Goal: Information Seeking & Learning: Learn about a topic

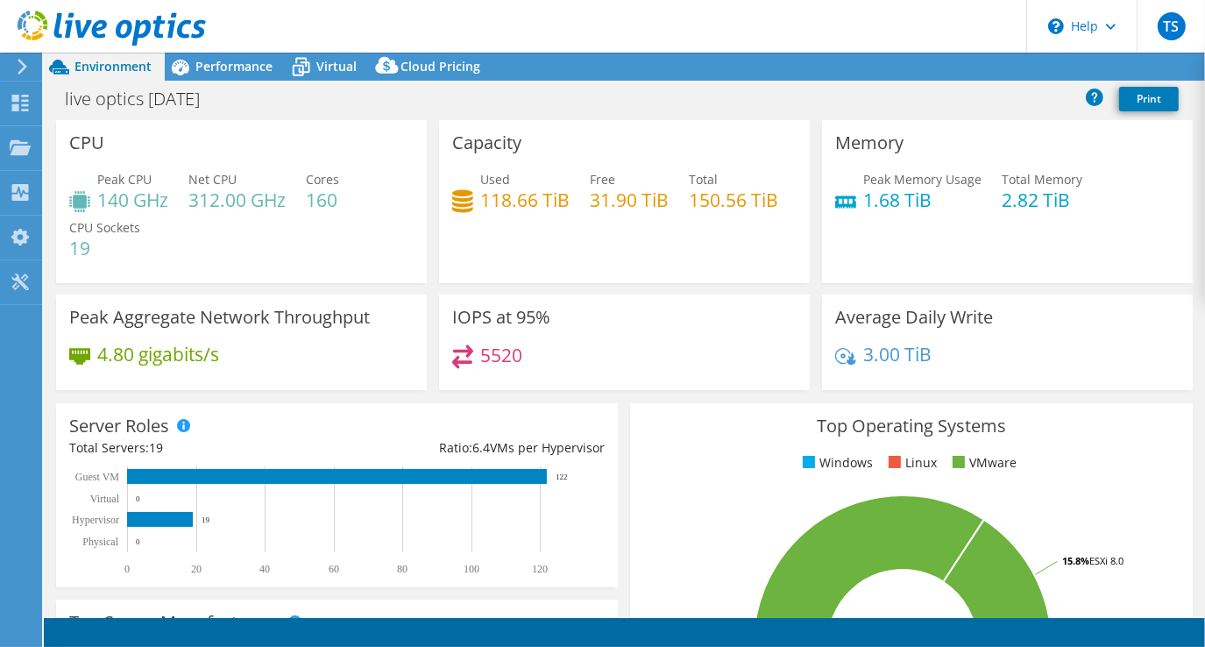
select select "USD"
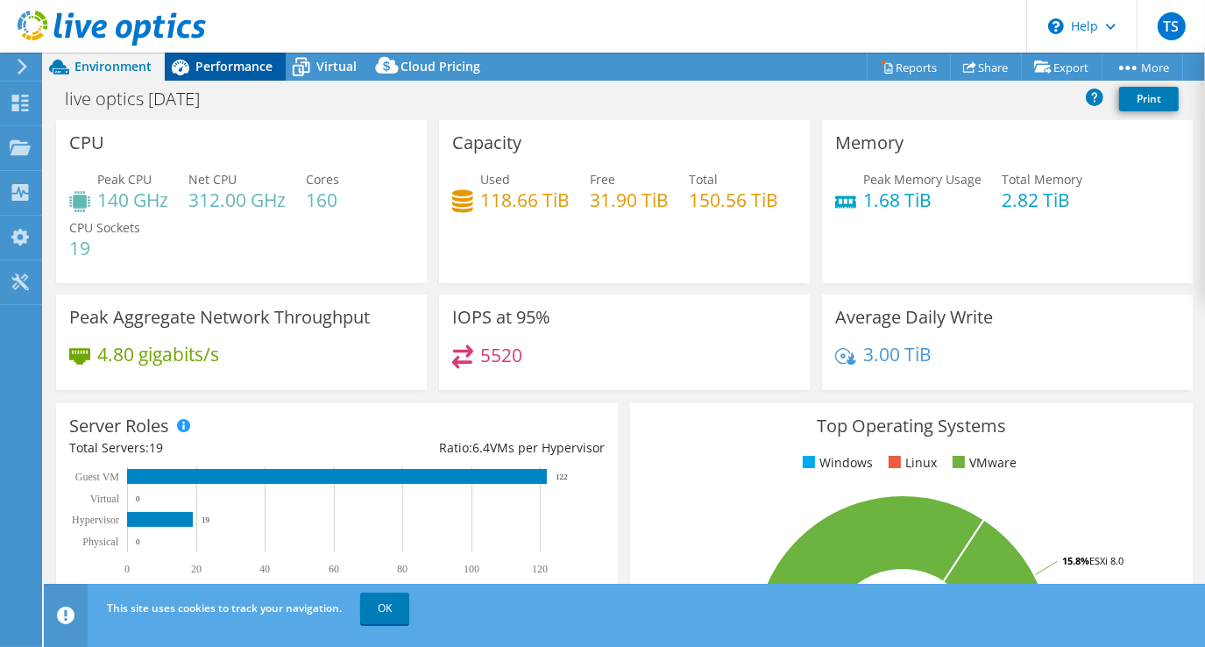
click at [214, 60] on span "Performance" at bounding box center [233, 66] width 77 height 17
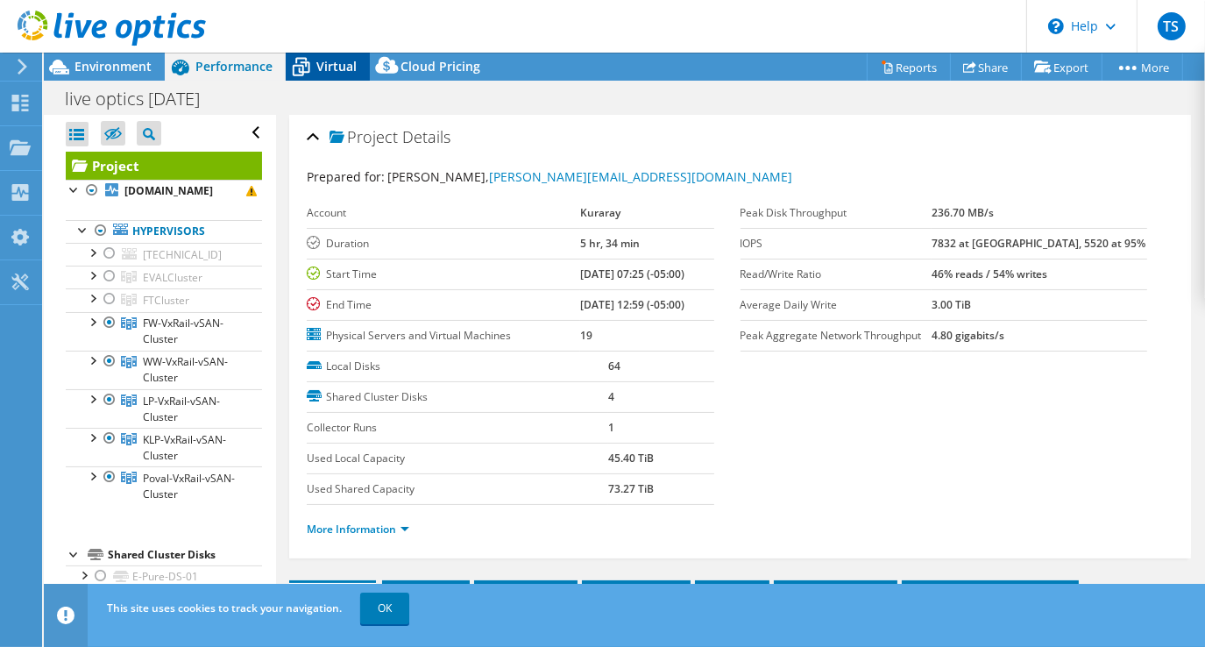
click at [329, 67] on span "Virtual" at bounding box center [336, 66] width 40 height 17
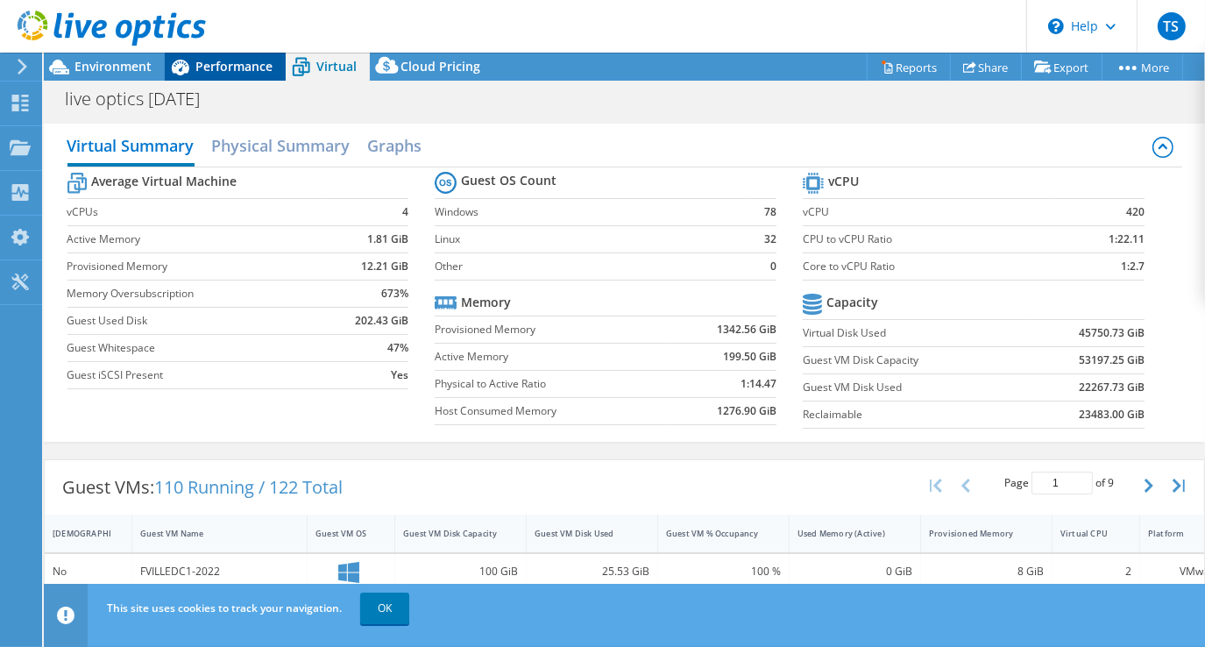
click at [241, 68] on span "Performance" at bounding box center [233, 66] width 77 height 17
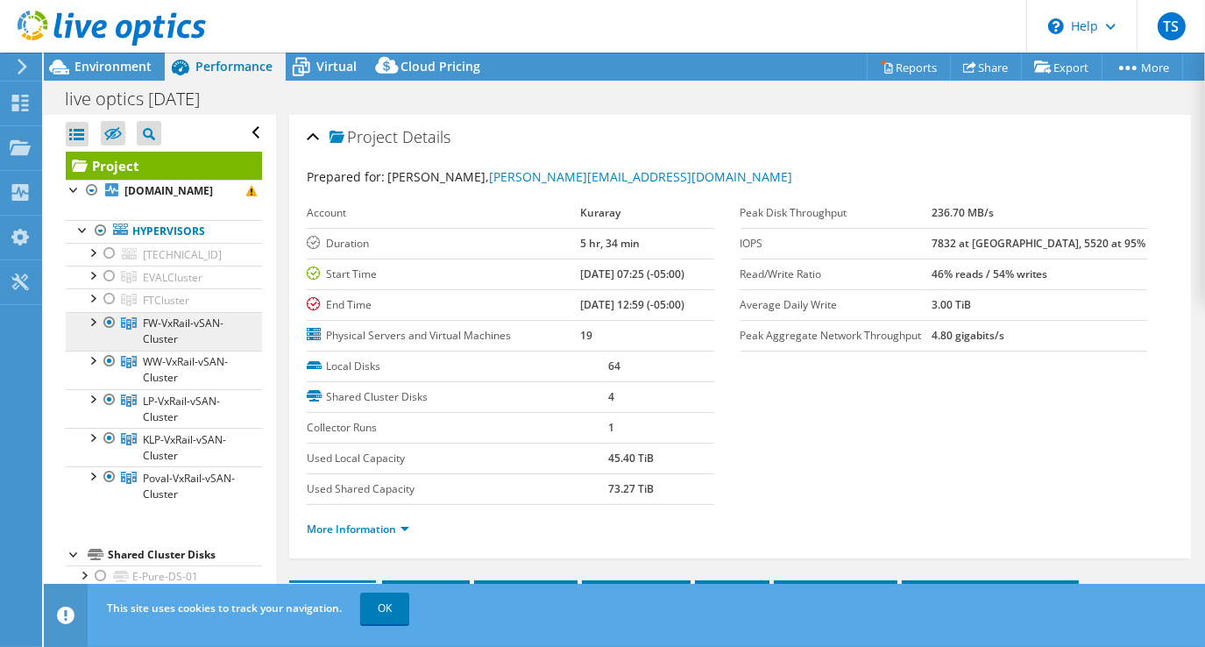
click at [172, 319] on span "FW-VxRail-vSAN-Cluster" at bounding box center [183, 331] width 81 height 31
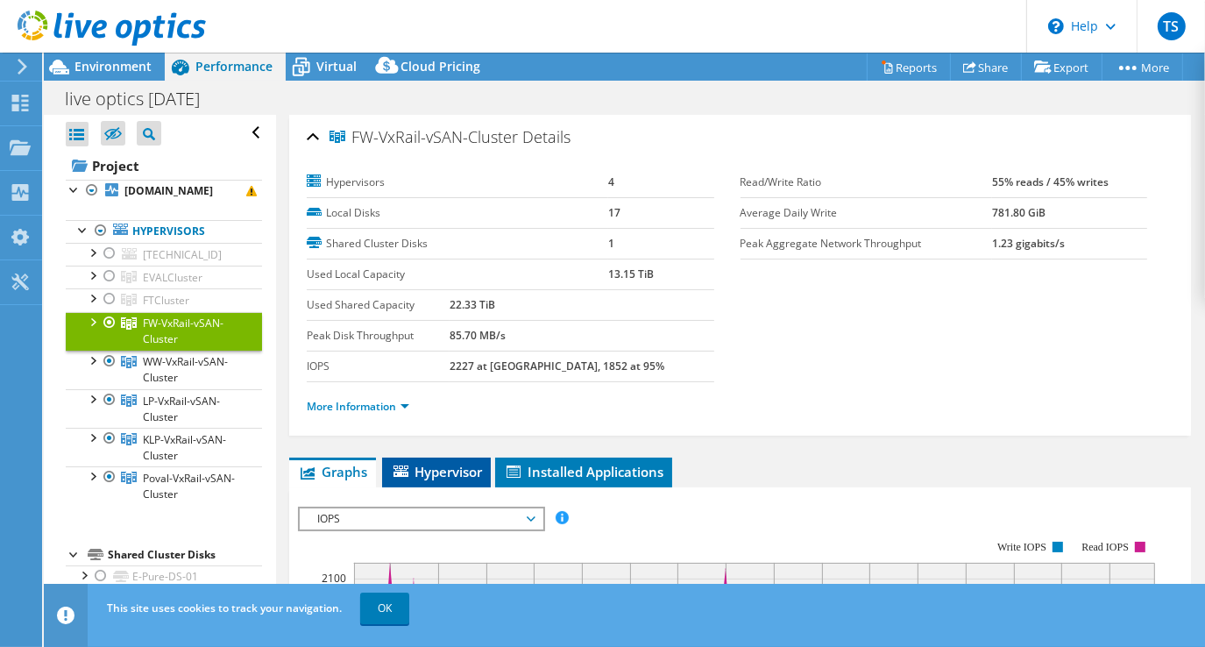
click at [446, 465] on span "Hypervisor" at bounding box center [436, 472] width 91 height 18
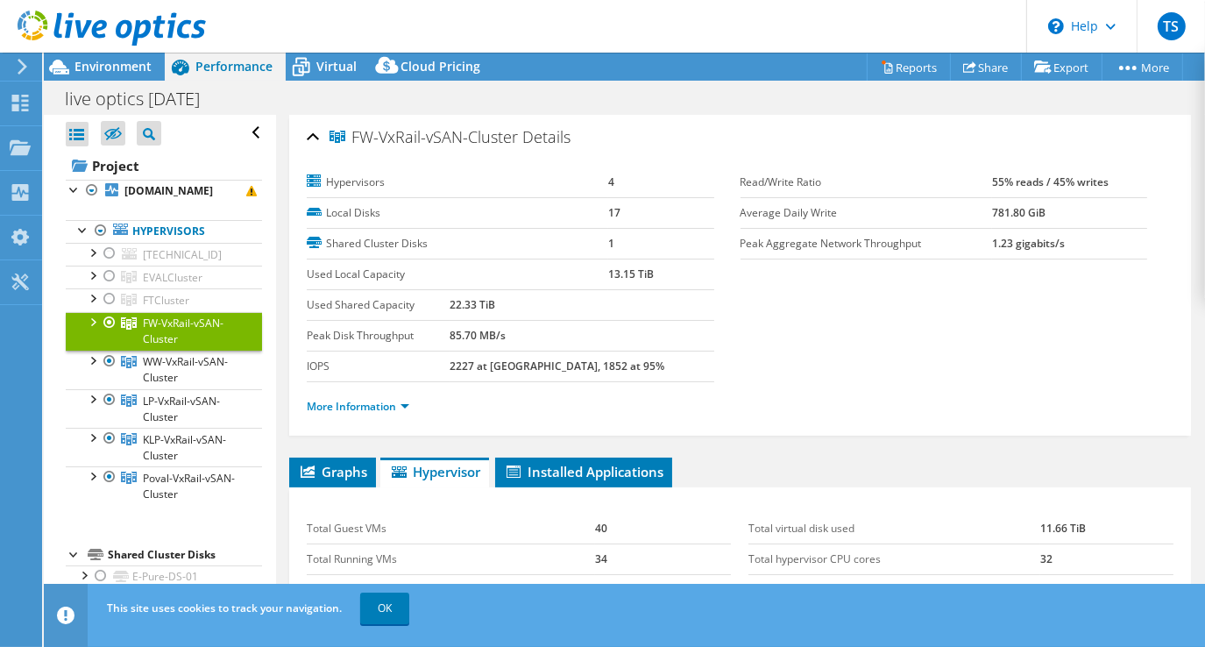
scroll to position [312, 0]
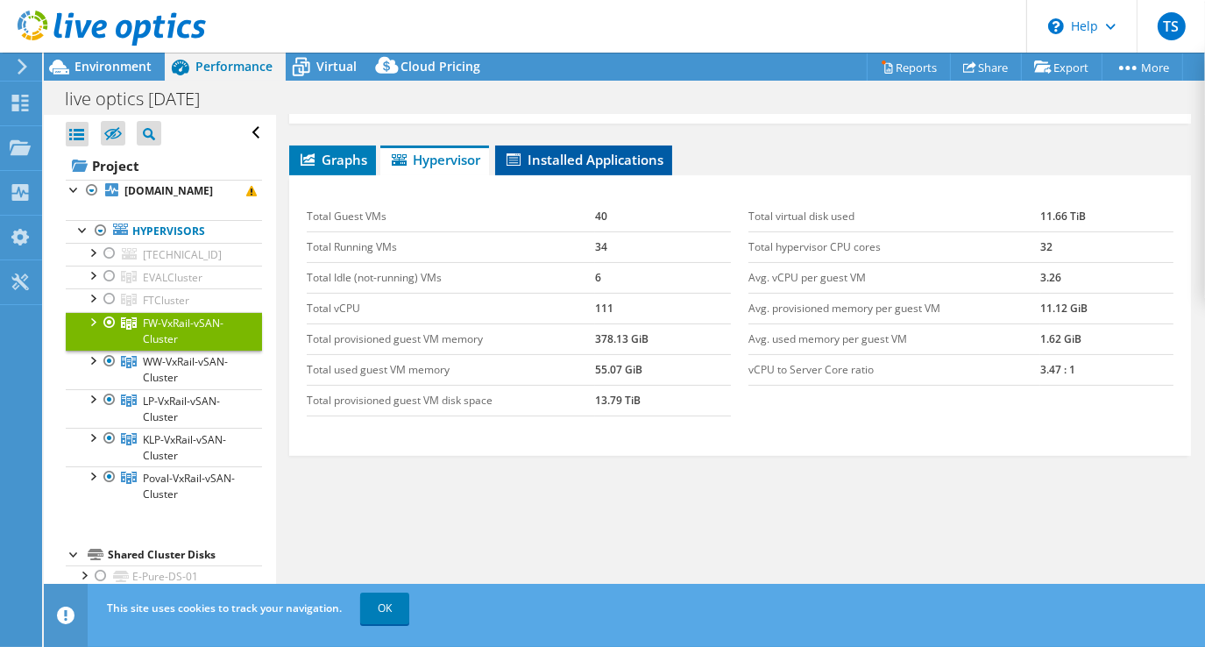
click at [575, 157] on span "Installed Applications" at bounding box center [584, 160] width 160 height 18
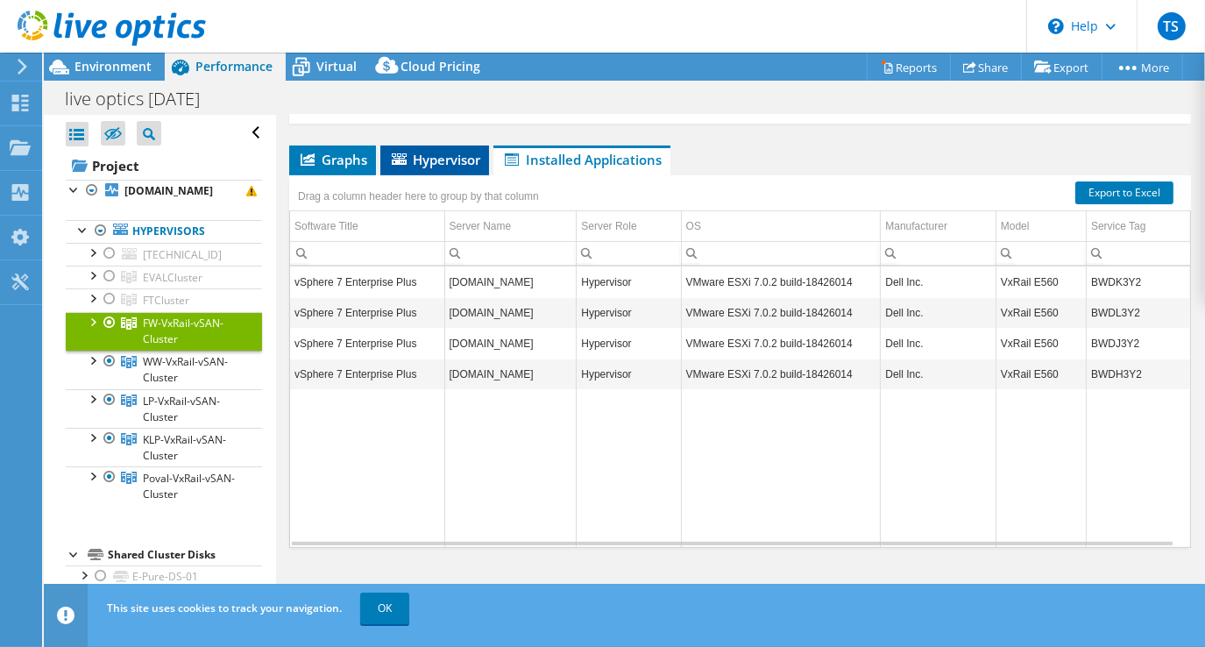
click at [436, 155] on span "Hypervisor" at bounding box center [434, 160] width 91 height 18
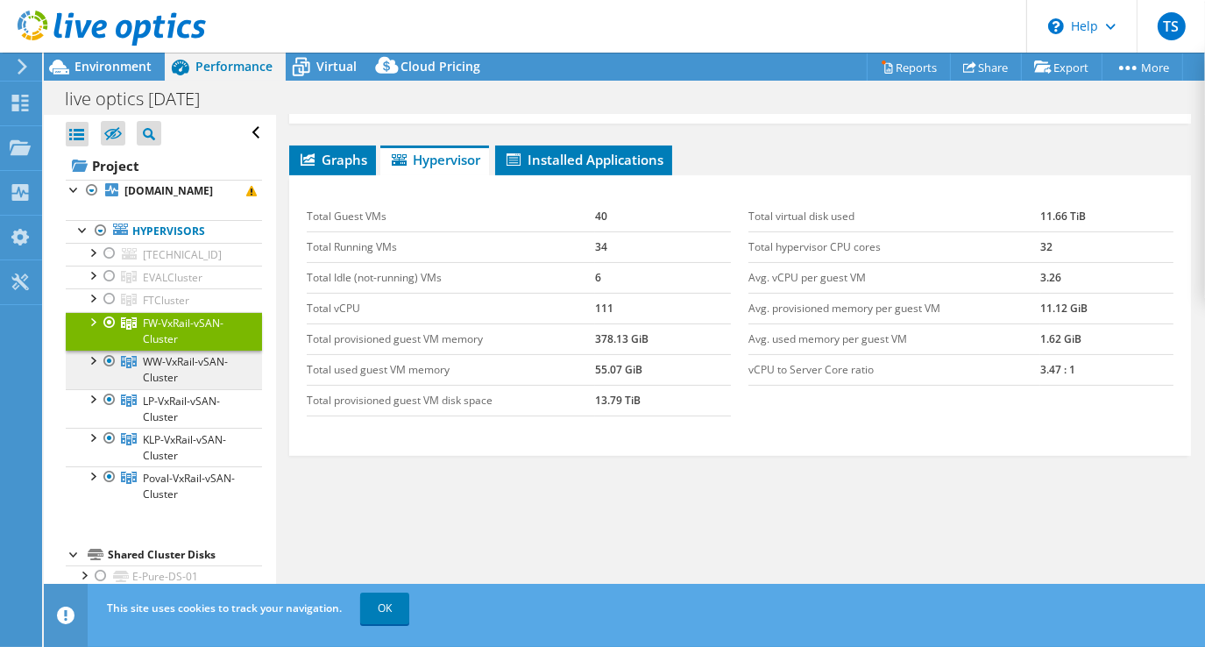
click at [181, 368] on link "WW-VxRail-vSAN-Cluster" at bounding box center [164, 370] width 196 height 39
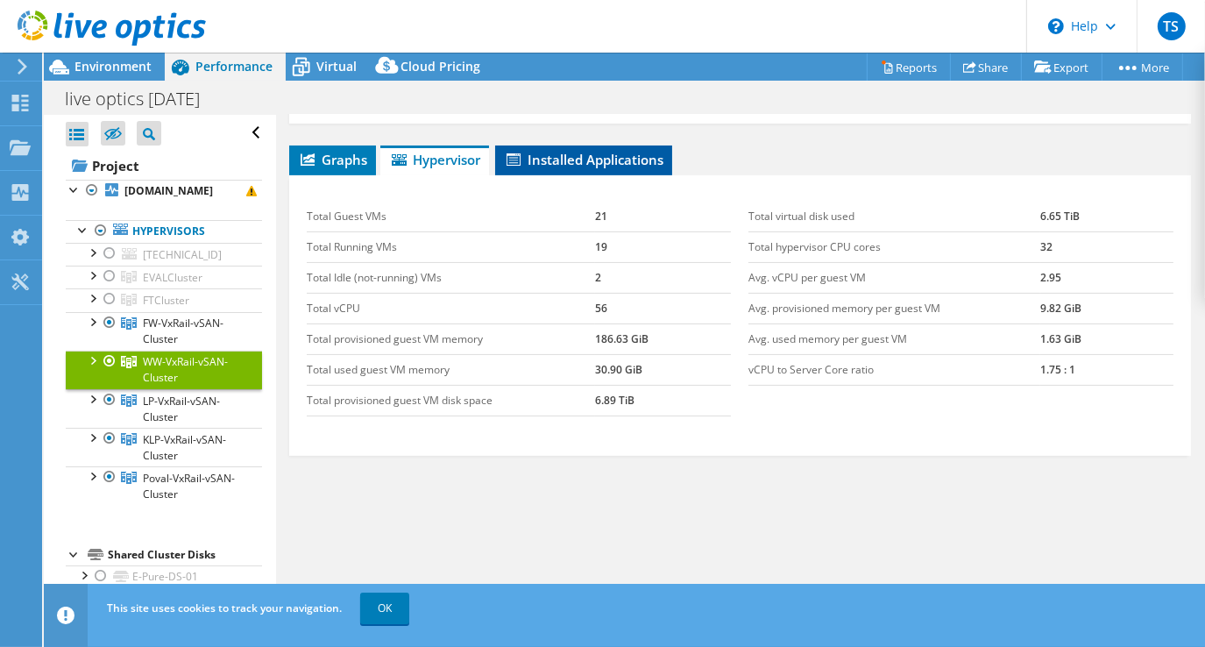
click at [564, 153] on span "Installed Applications" at bounding box center [584, 160] width 160 height 18
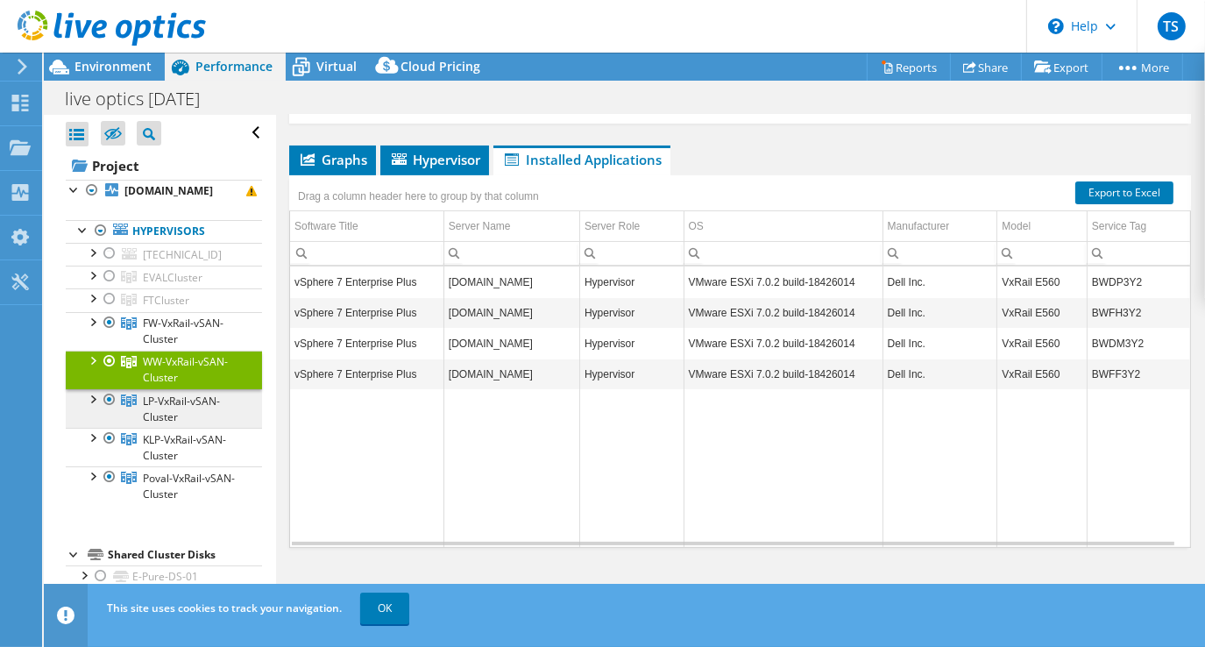
click at [182, 408] on link "LP-VxRail-vSAN-Cluster" at bounding box center [164, 408] width 196 height 39
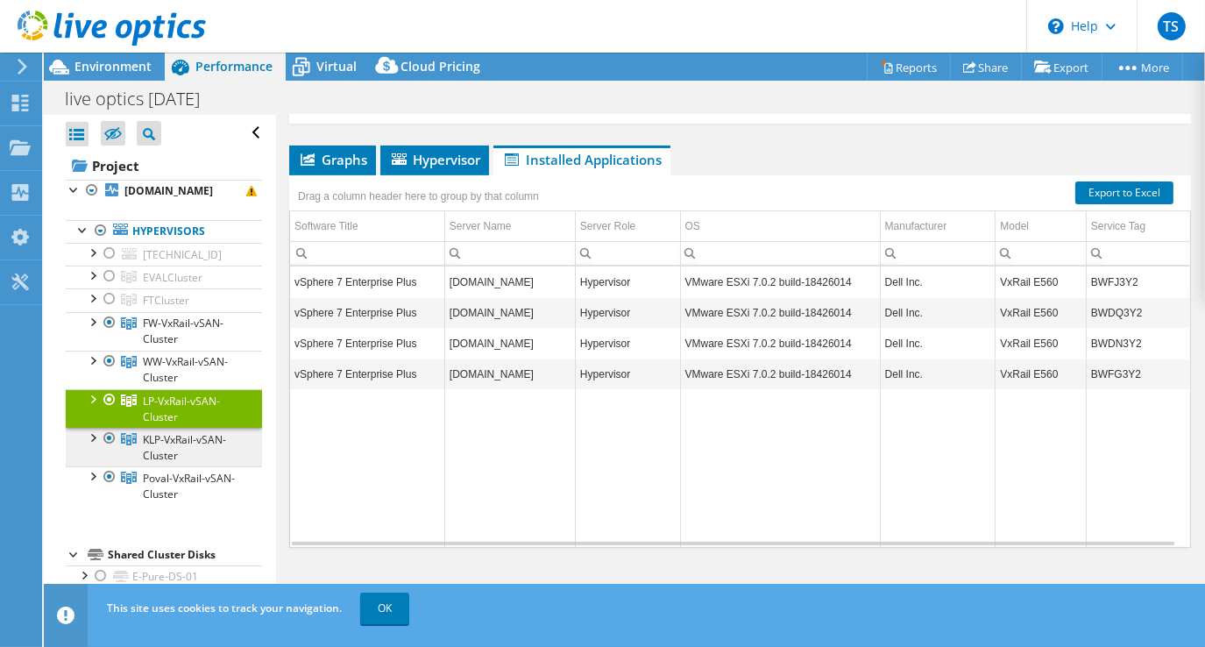
click at [179, 442] on span "KLP-VxRail-vSAN-Cluster" at bounding box center [184, 447] width 83 height 31
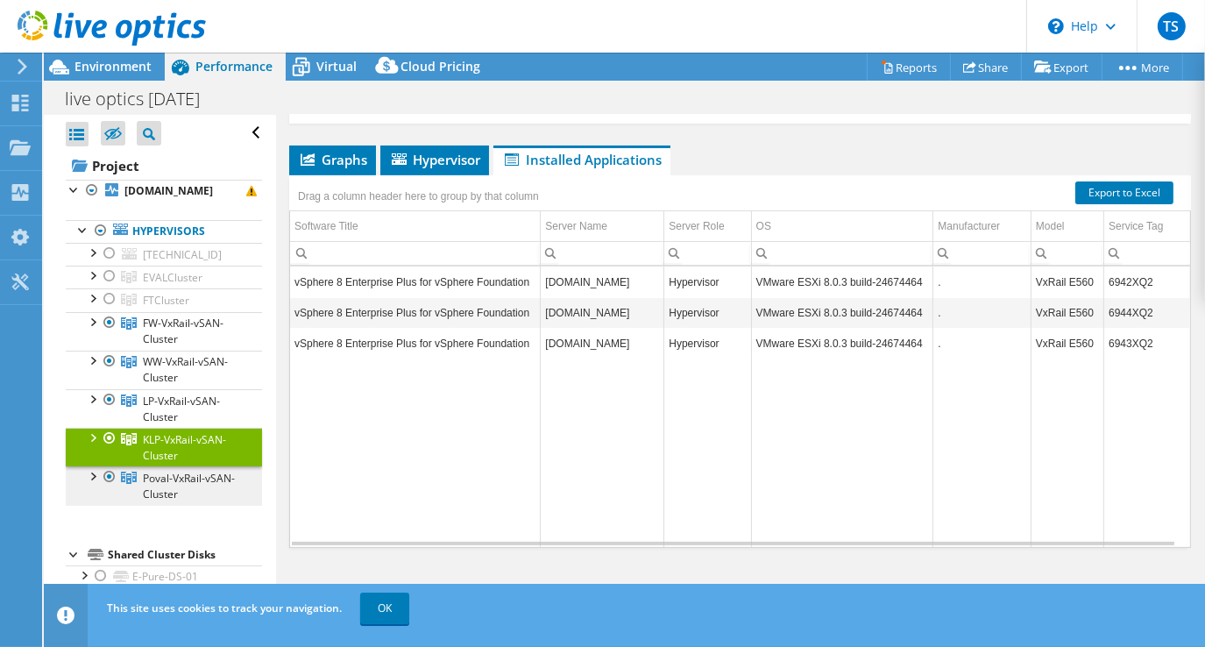
click at [167, 487] on span "Poval-VxRail-vSAN-Cluster" at bounding box center [189, 486] width 92 height 31
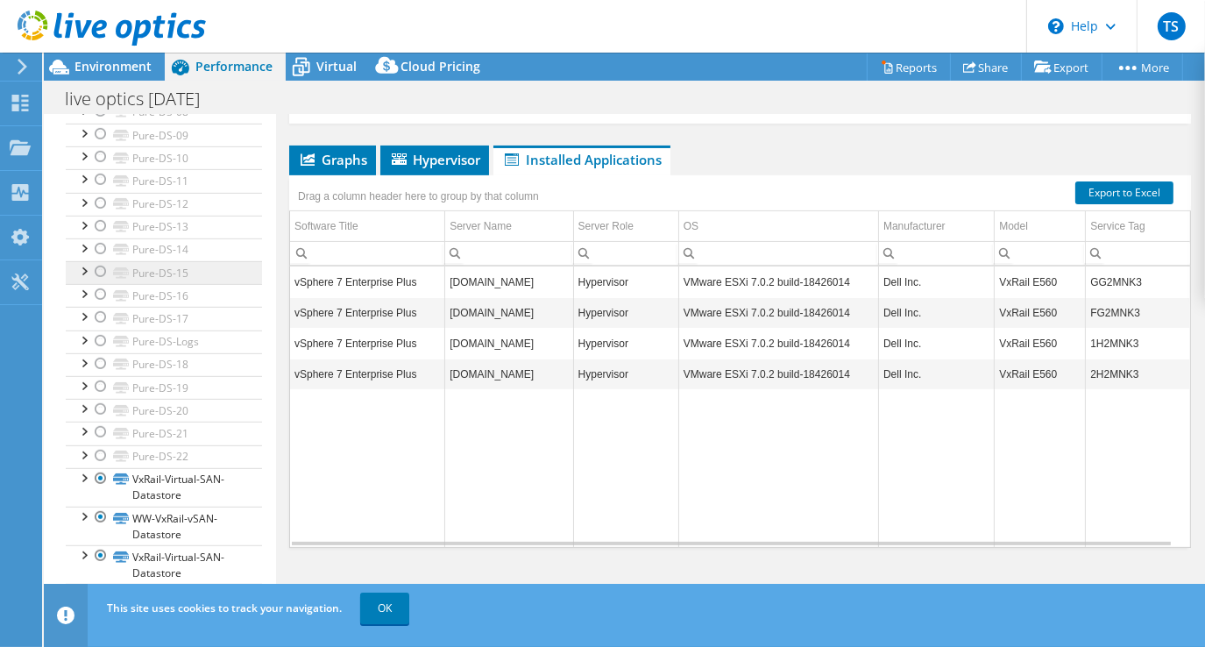
scroll to position [878, 0]
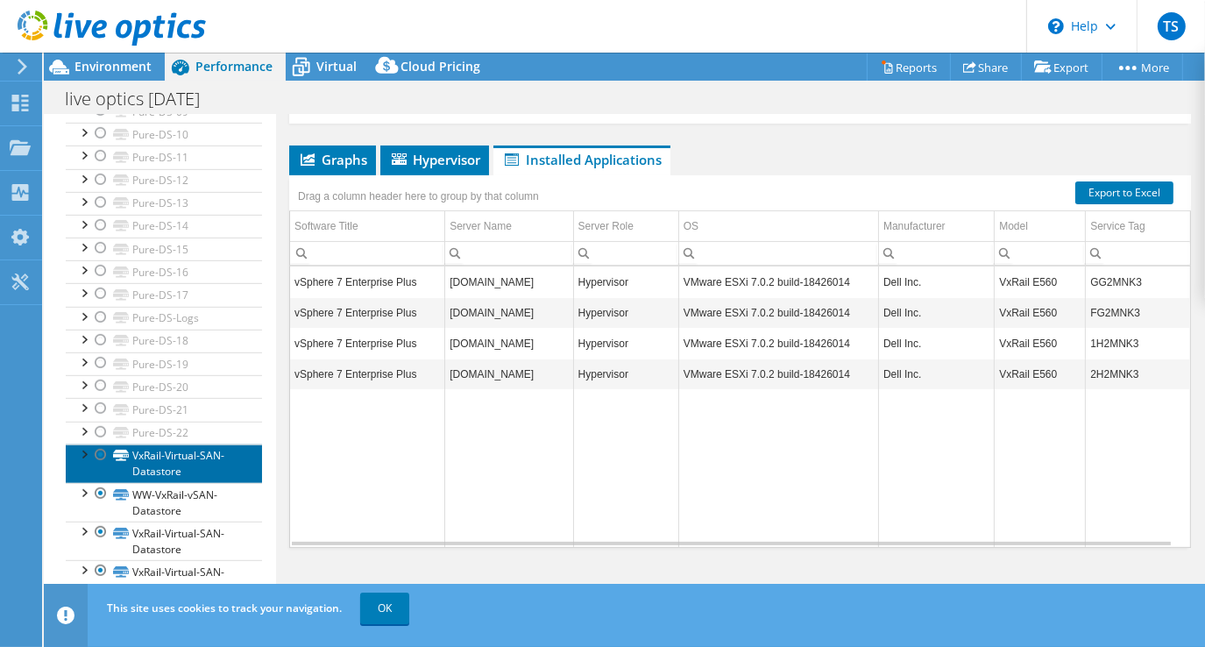
click at [178, 463] on link "VxRail-Virtual-SAN-Datastore" at bounding box center [164, 463] width 196 height 39
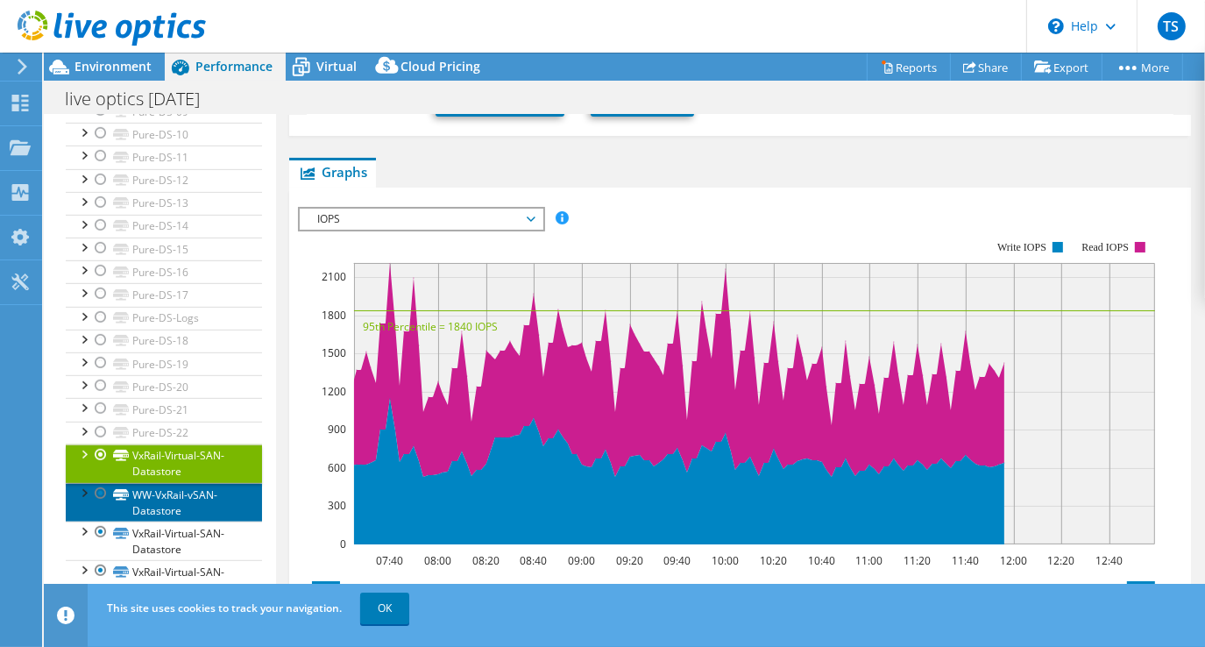
click at [183, 496] on link "WW-VxRail-vSAN-Datastore" at bounding box center [164, 502] width 196 height 39
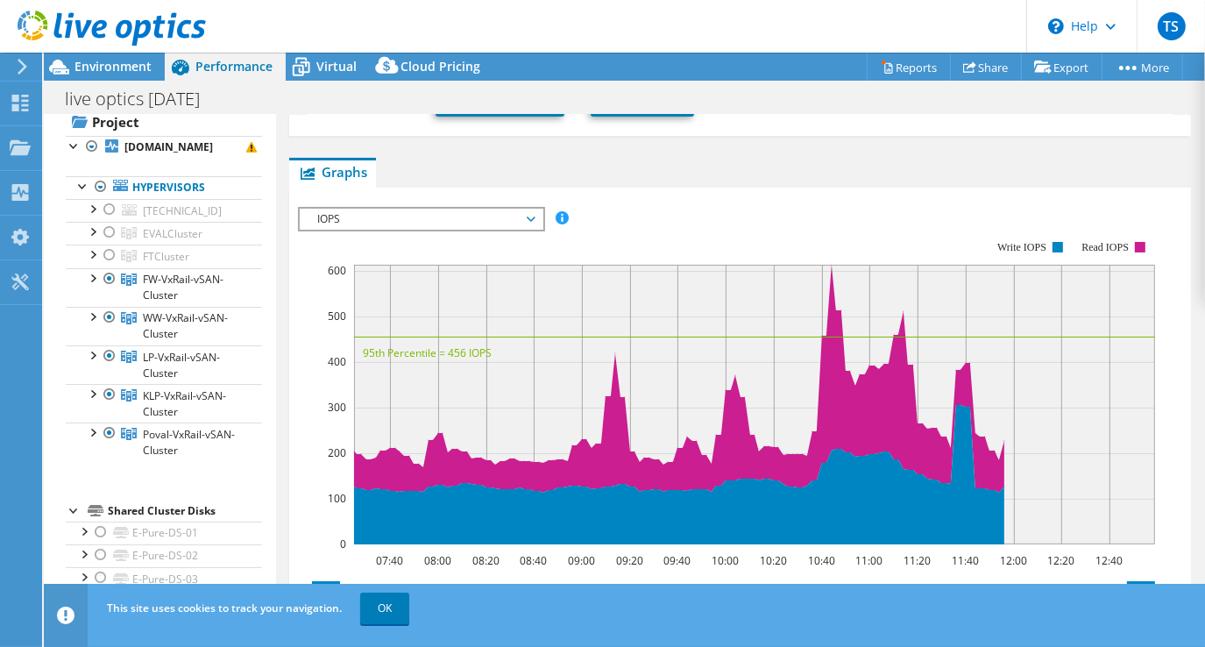
scroll to position [0, 0]
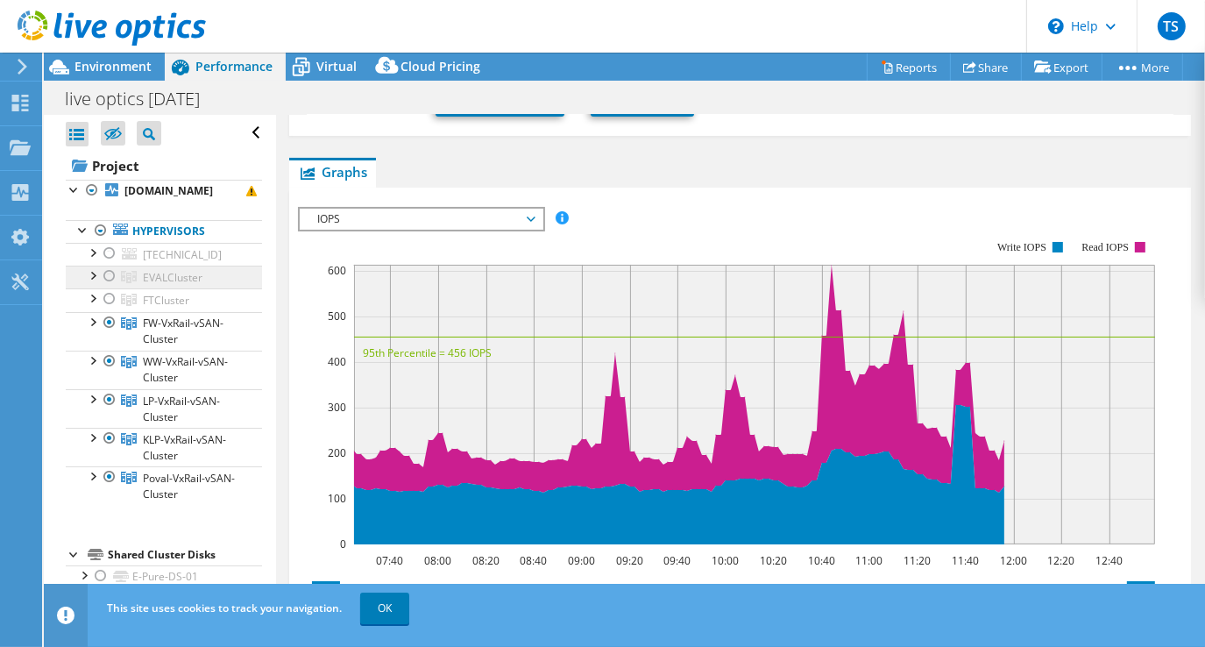
click at [169, 279] on span "EVALCluster" at bounding box center [173, 277] width 60 height 15
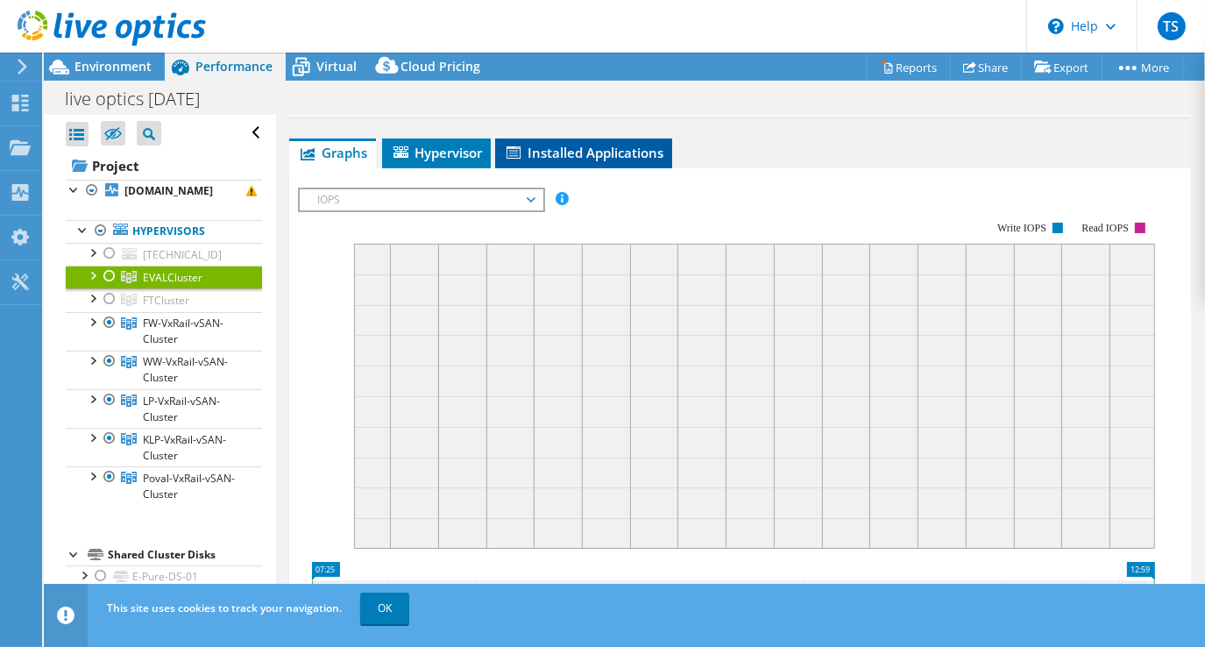
click at [610, 144] on span "Installed Applications" at bounding box center [584, 153] width 160 height 18
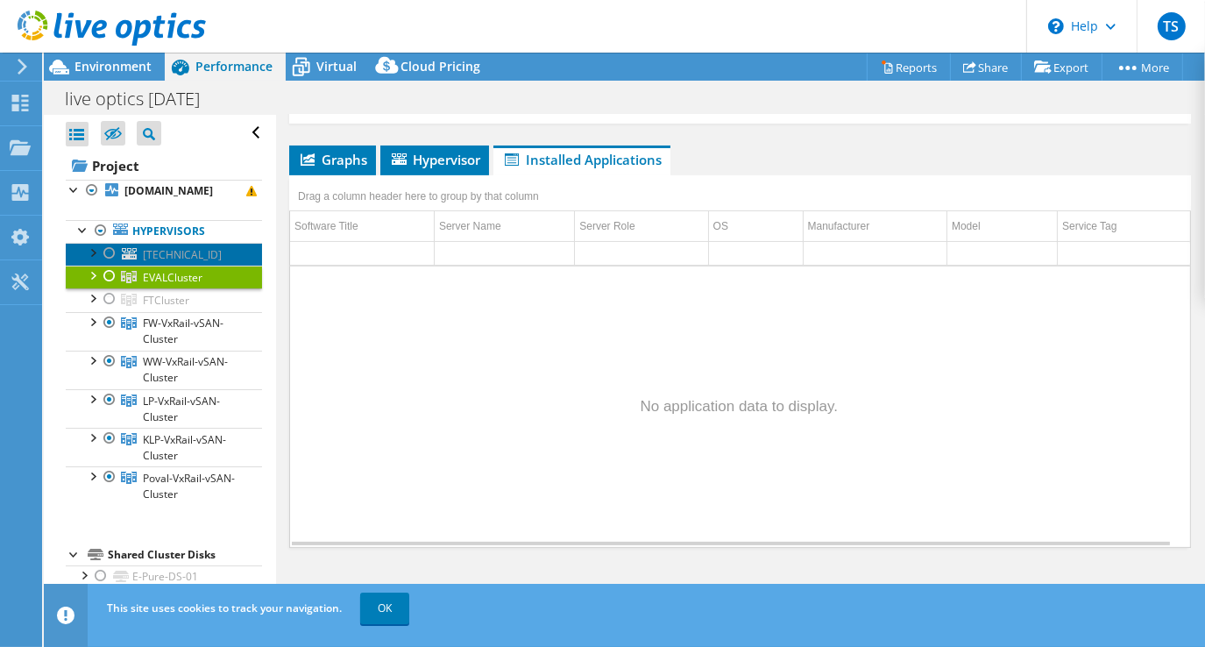
click at [196, 249] on span "[TECHNICAL_ID]" at bounding box center [182, 254] width 79 height 15
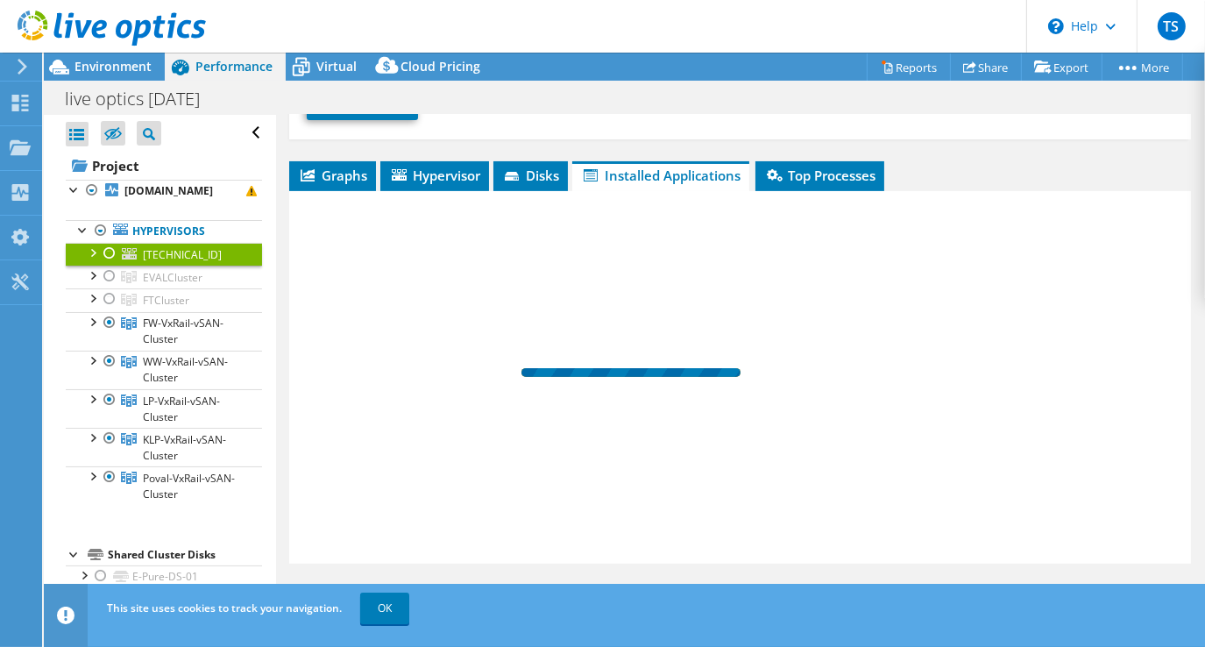
scroll to position [312, 0]
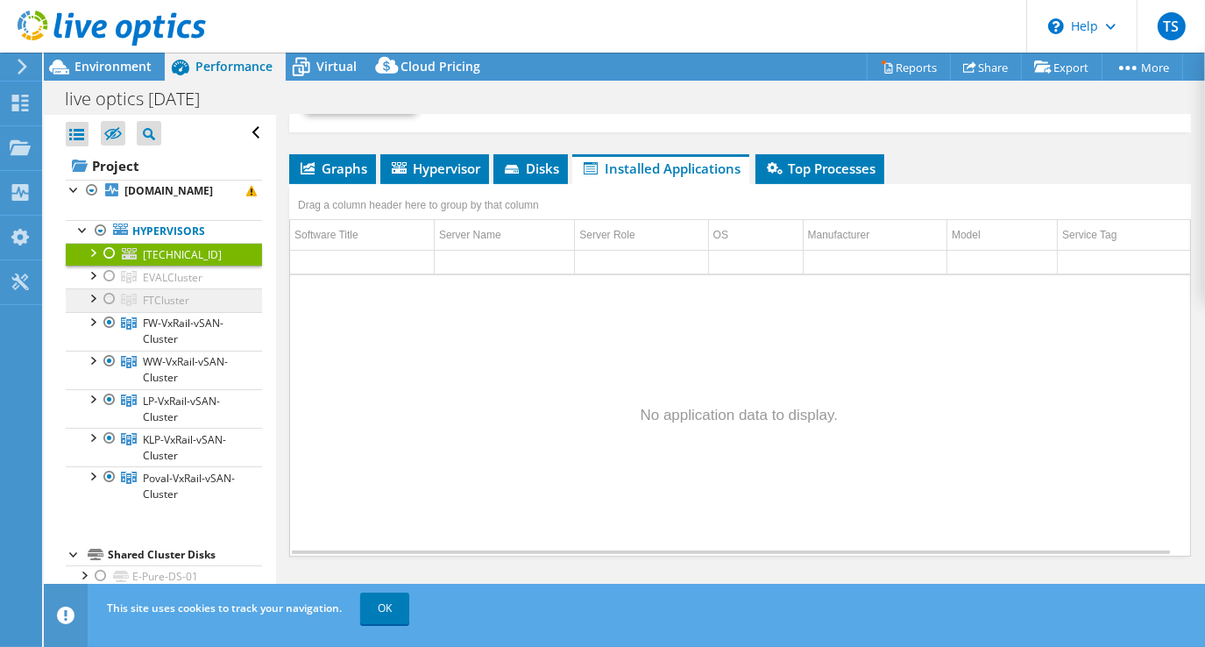
click at [190, 295] on link "FTCluster" at bounding box center [164, 299] width 196 height 23
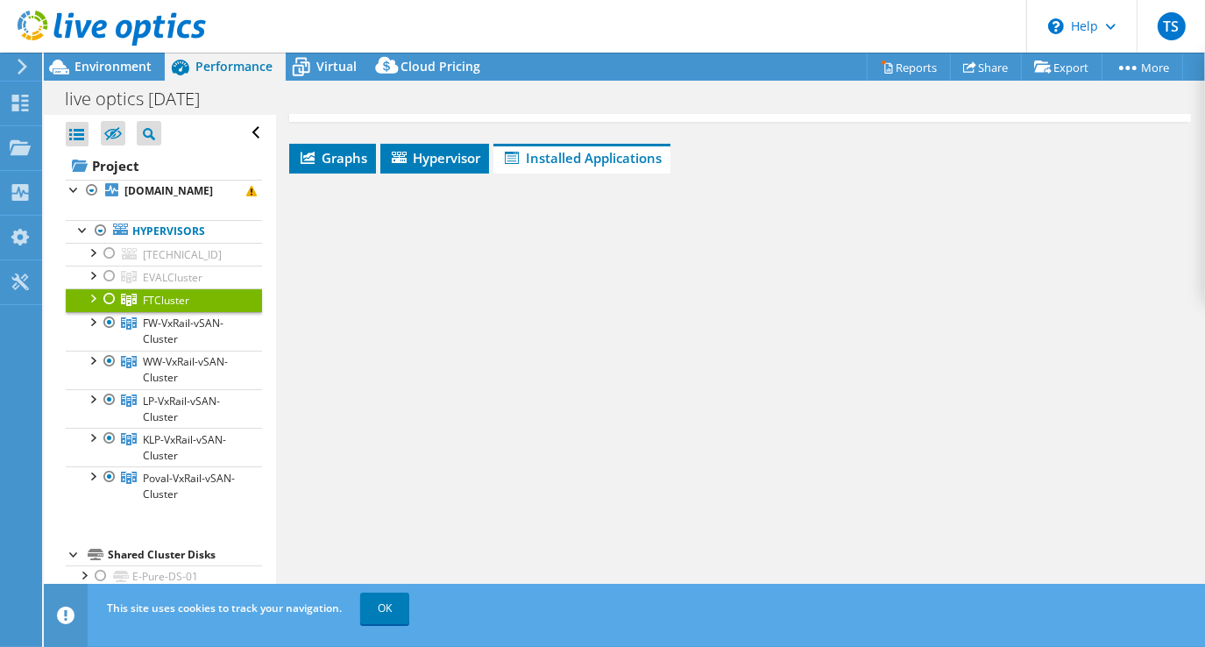
scroll to position [305, 0]
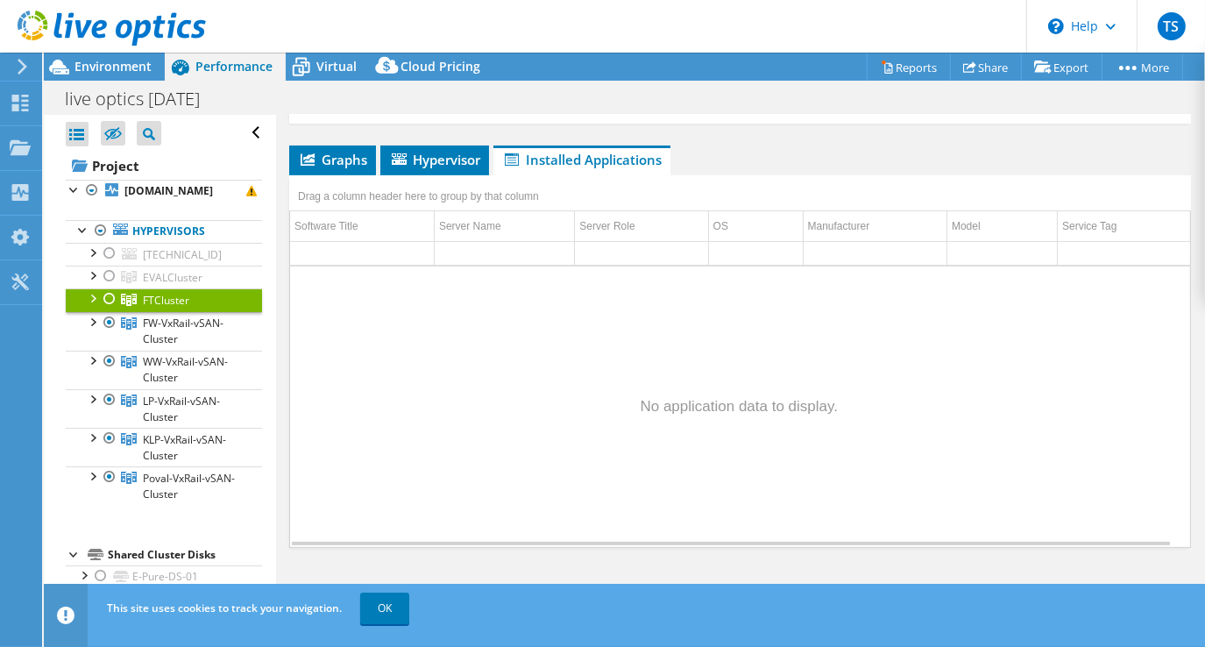
click at [91, 295] on div at bounding box center [92, 297] width 18 height 18
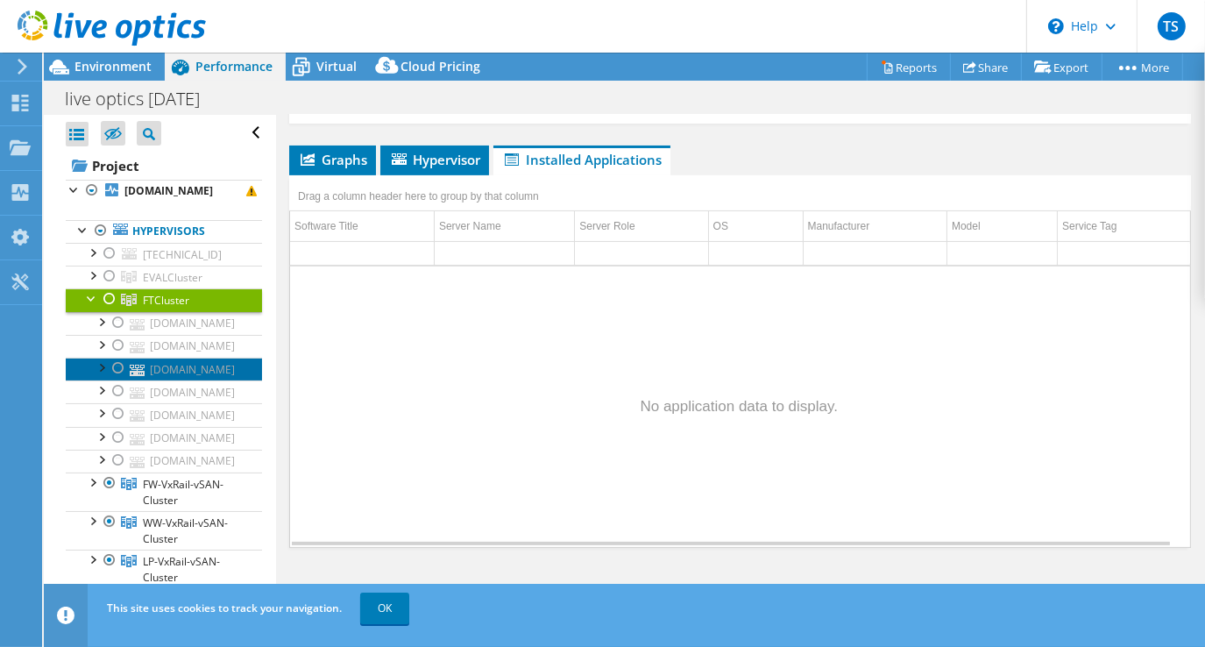
click at [217, 368] on link "[DOMAIN_NAME]" at bounding box center [164, 369] width 196 height 23
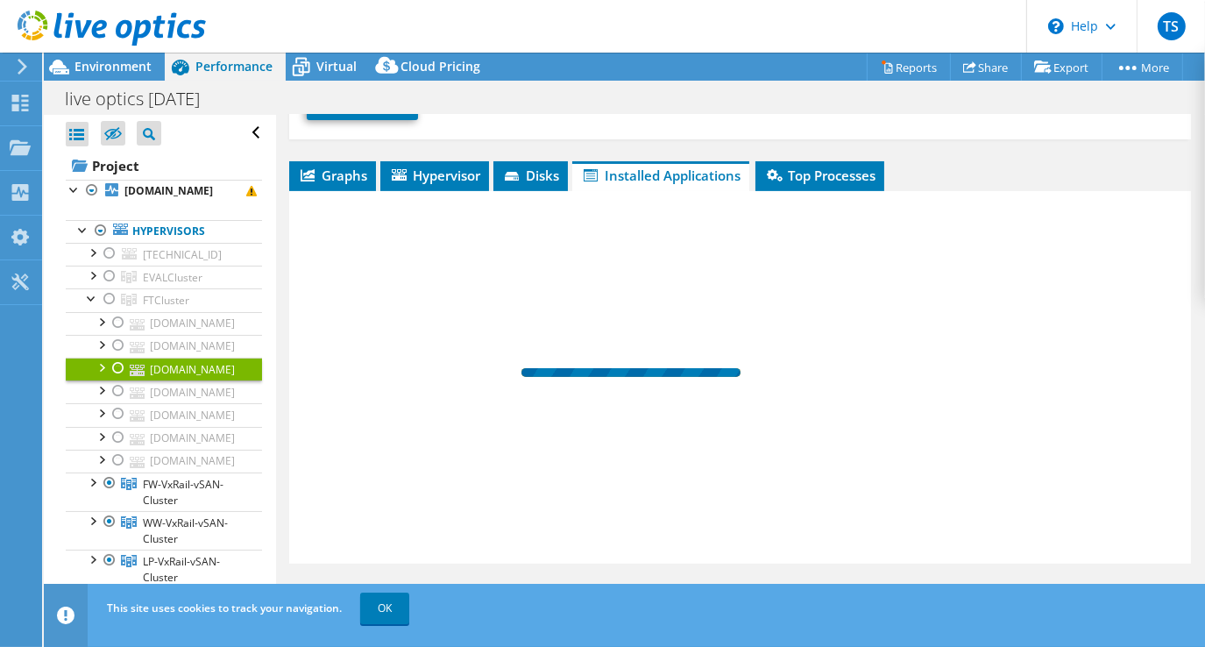
scroll to position [312, 0]
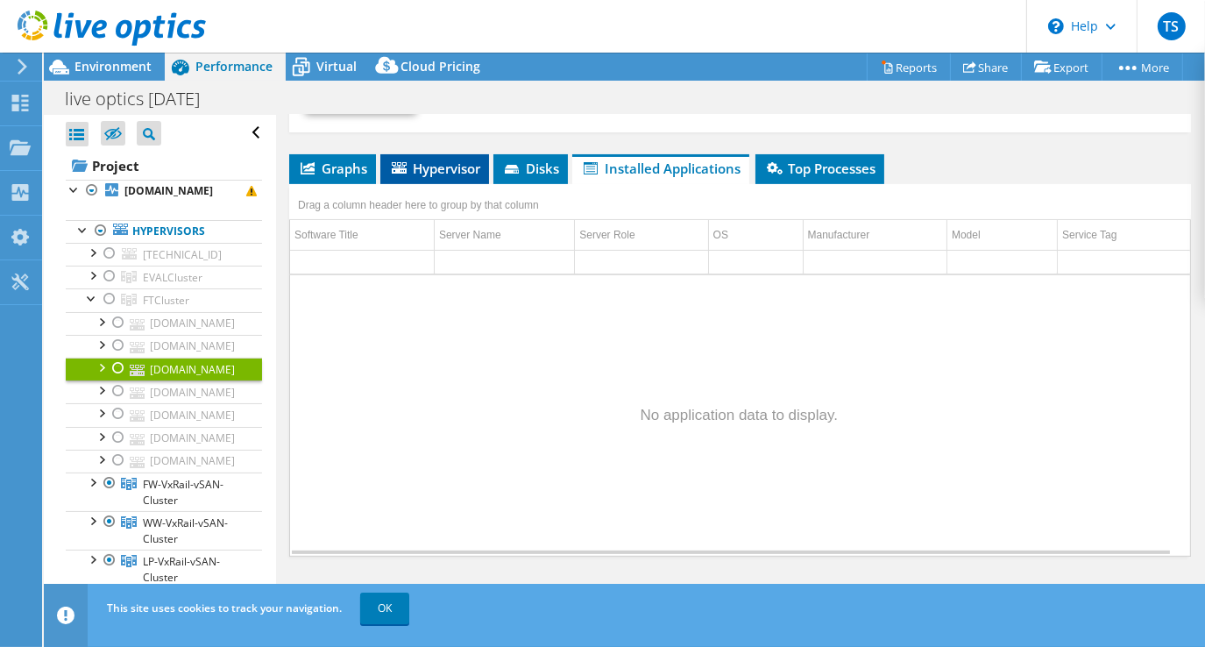
click at [440, 165] on span "Hypervisor" at bounding box center [434, 169] width 91 height 18
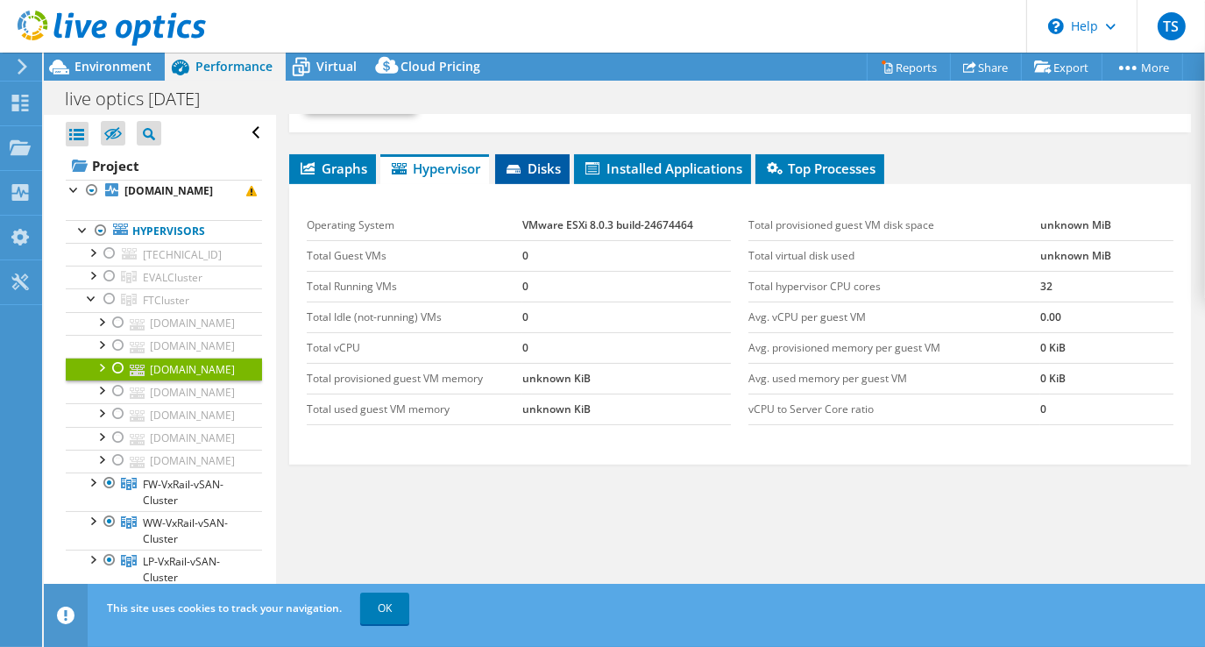
click at [532, 166] on span "Disks" at bounding box center [532, 169] width 57 height 18
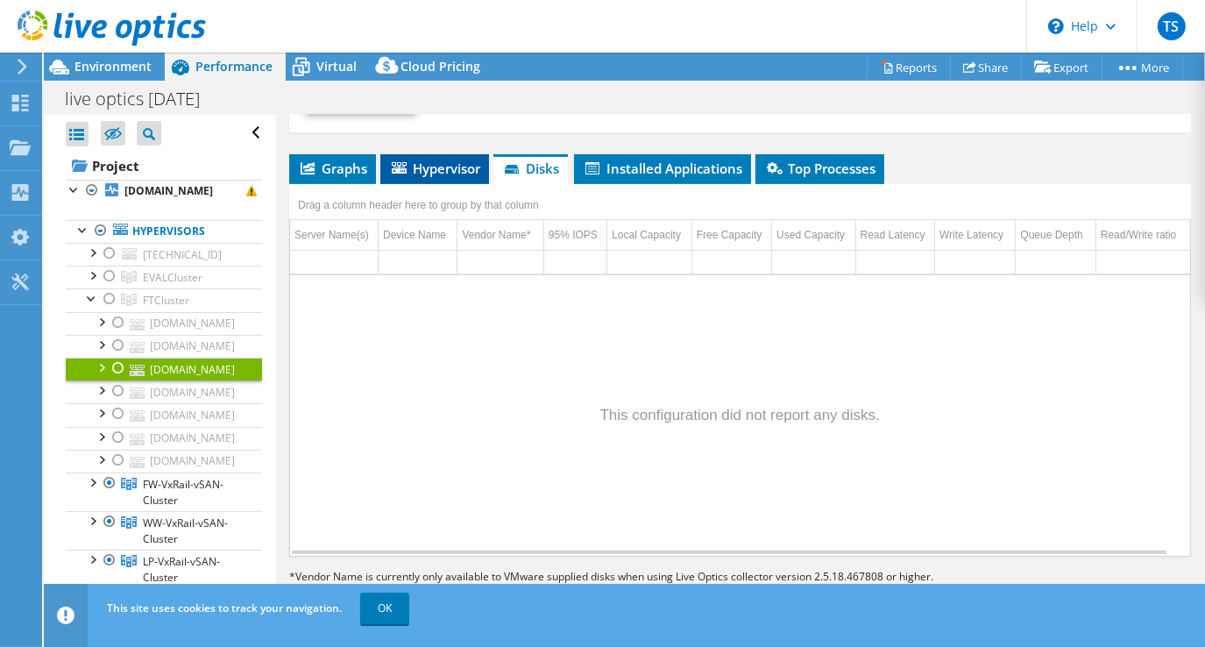
click at [419, 165] on span "Hypervisor" at bounding box center [434, 169] width 91 height 18
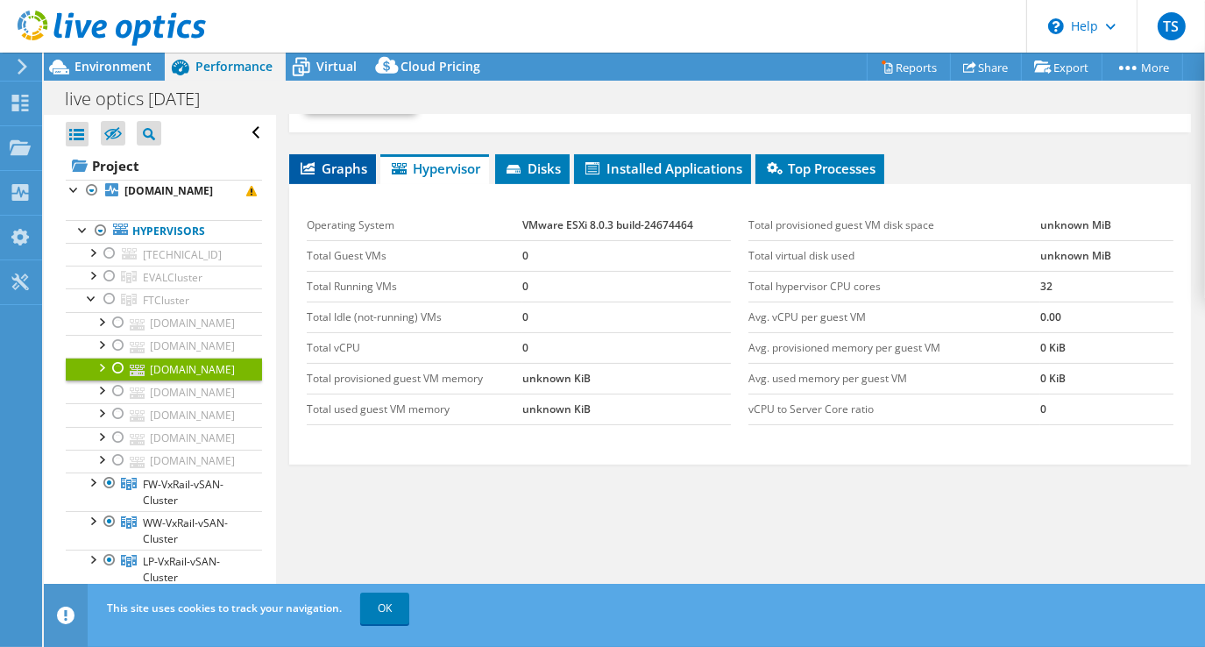
click at [317, 167] on span "Graphs" at bounding box center [332, 169] width 69 height 18
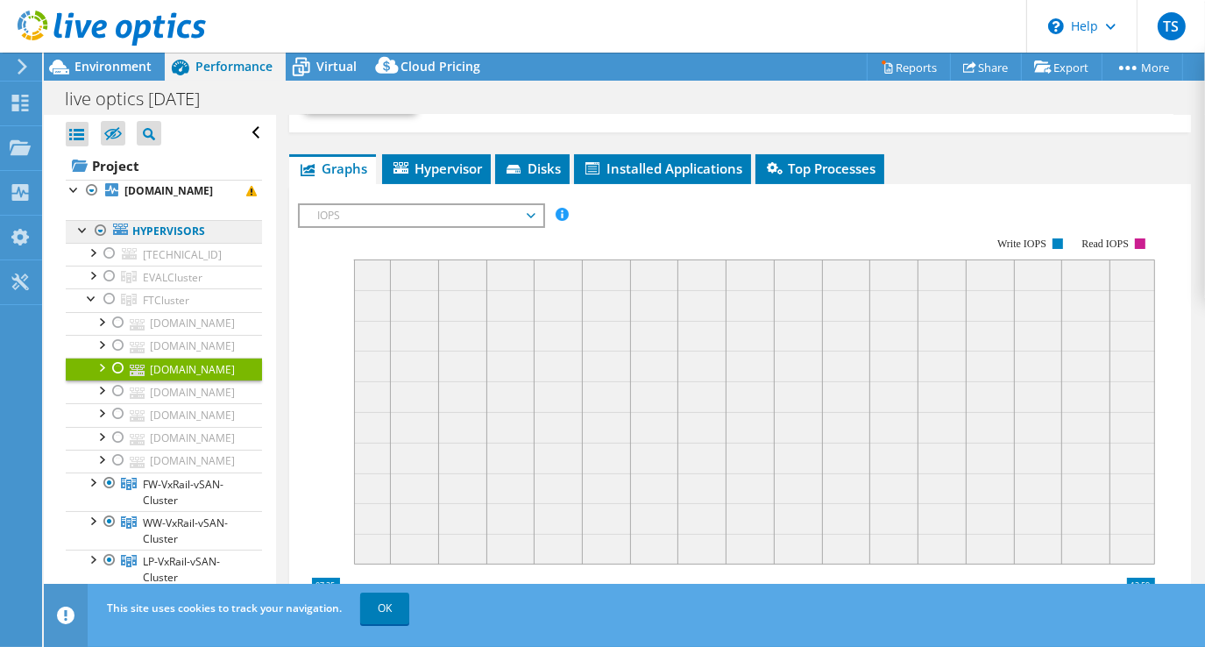
click at [211, 230] on link "Hypervisors" at bounding box center [164, 231] width 196 height 23
click at [181, 231] on link "Hypervisors" at bounding box center [164, 231] width 196 height 23
click at [84, 229] on div at bounding box center [84, 229] width 18 height 18
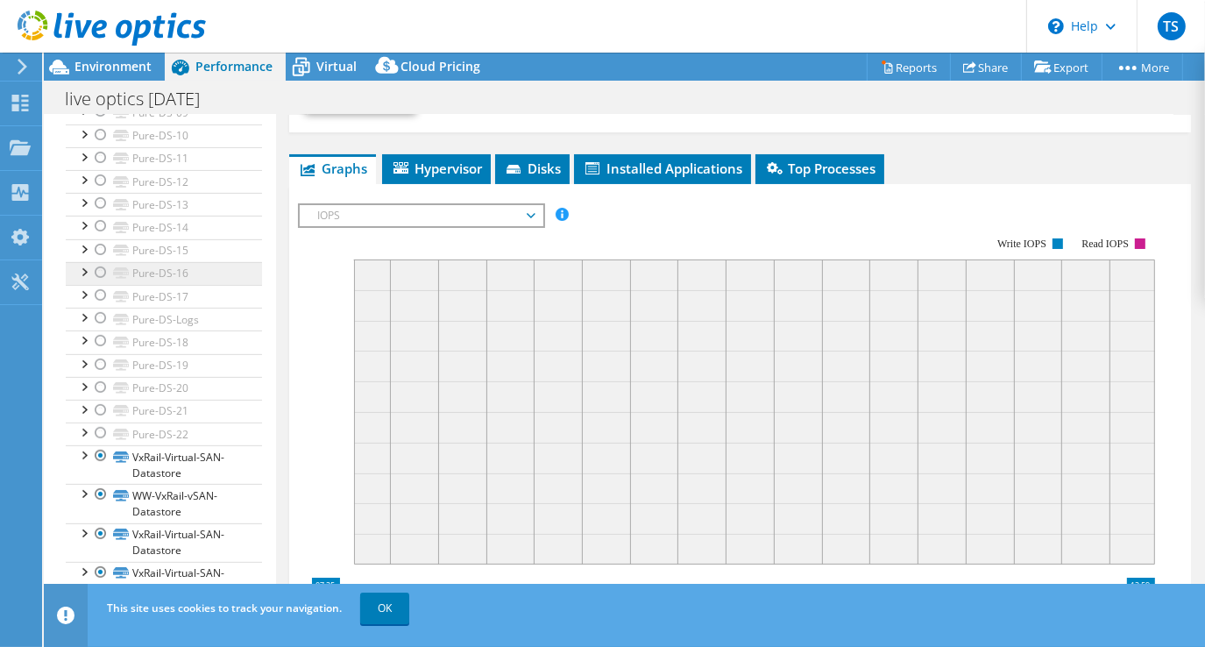
scroll to position [617, 0]
click at [371, 612] on link "OK" at bounding box center [384, 609] width 49 height 32
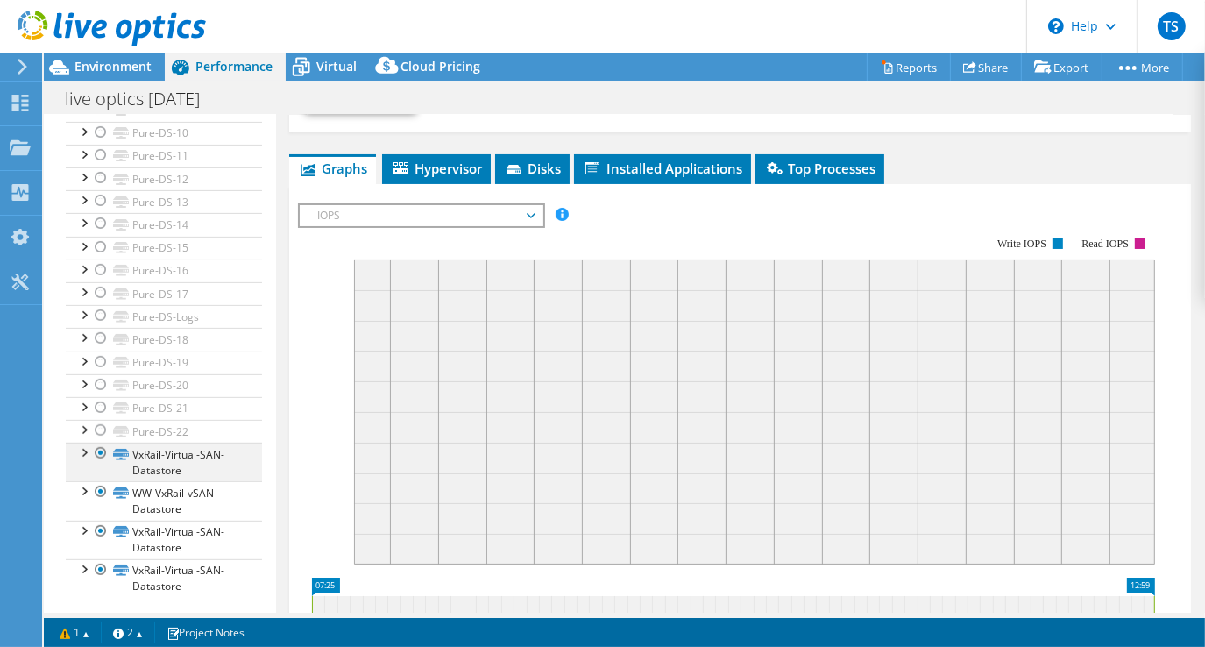
click at [89, 450] on div at bounding box center [84, 452] width 18 height 18
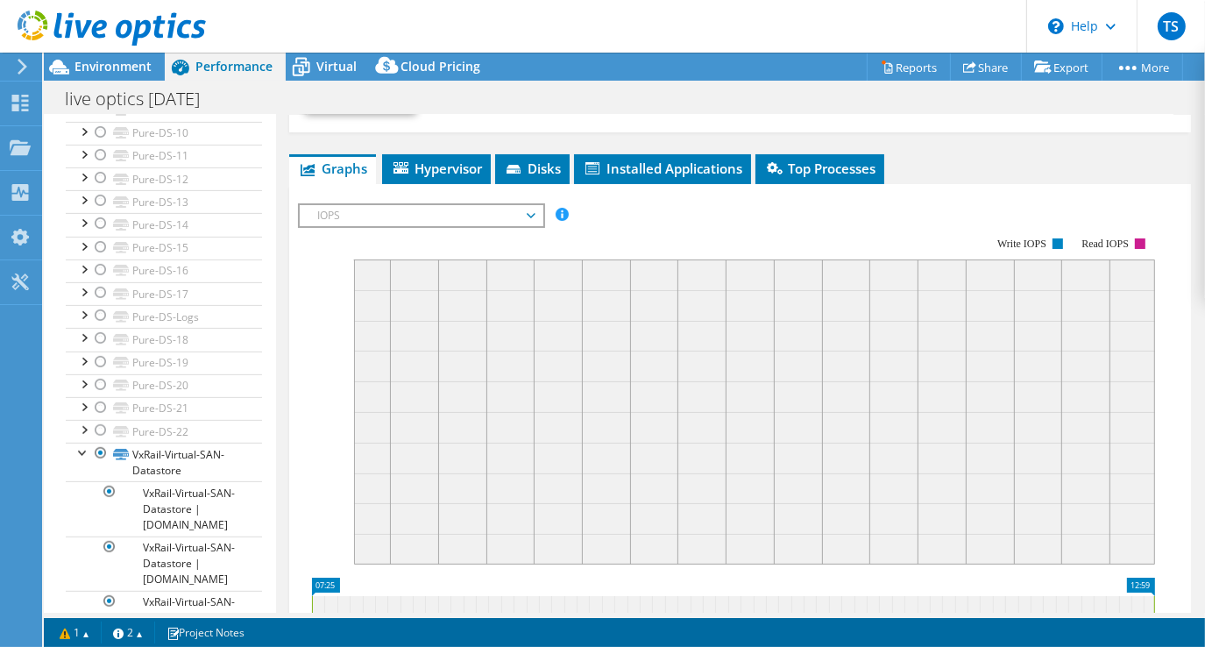
scroll to position [834, 0]
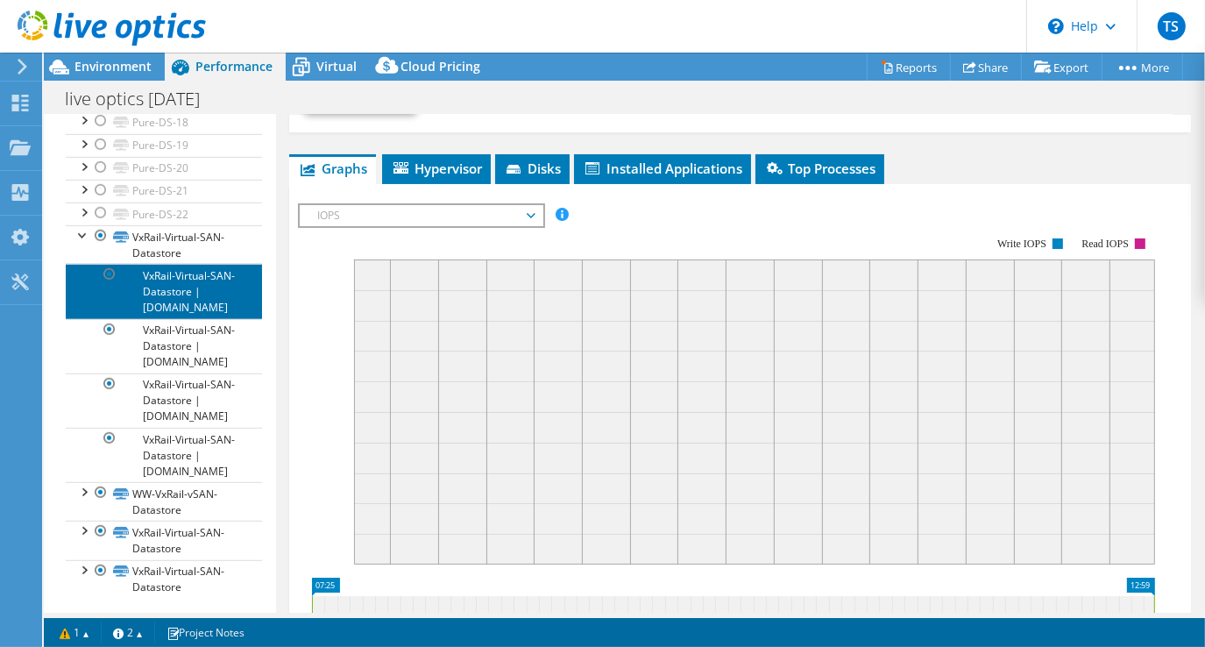
click at [186, 301] on link "VxRail-Virtual-SAN-Datastore | [DOMAIN_NAME]" at bounding box center [164, 291] width 196 height 54
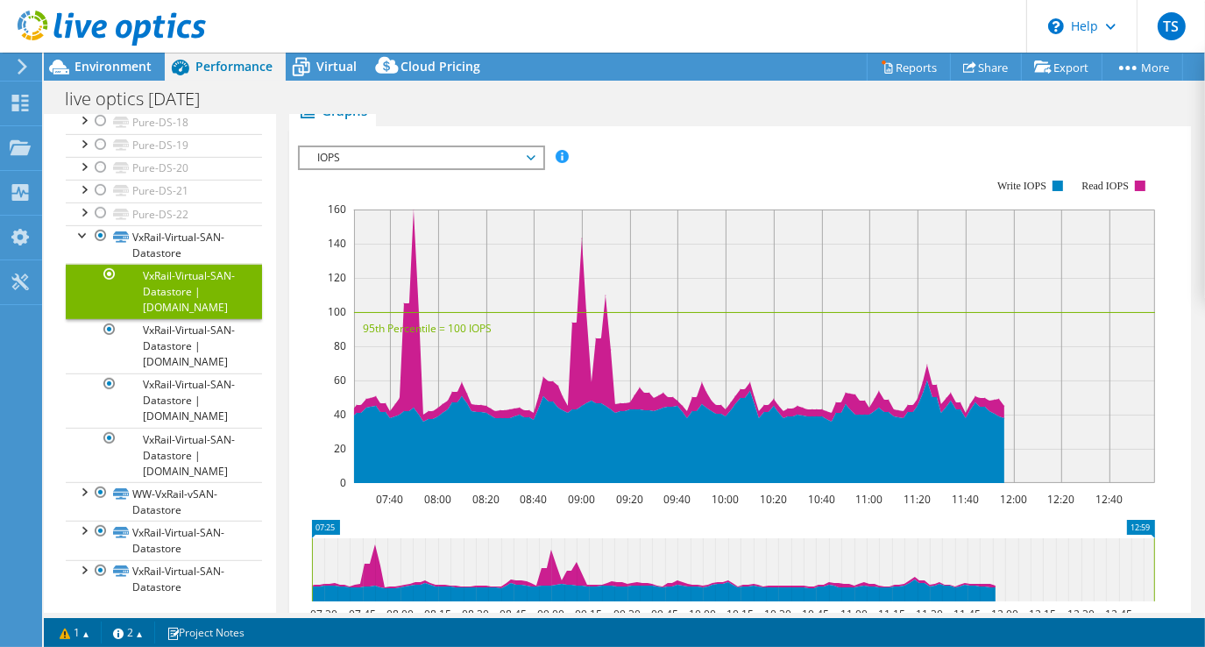
scroll to position [0, 0]
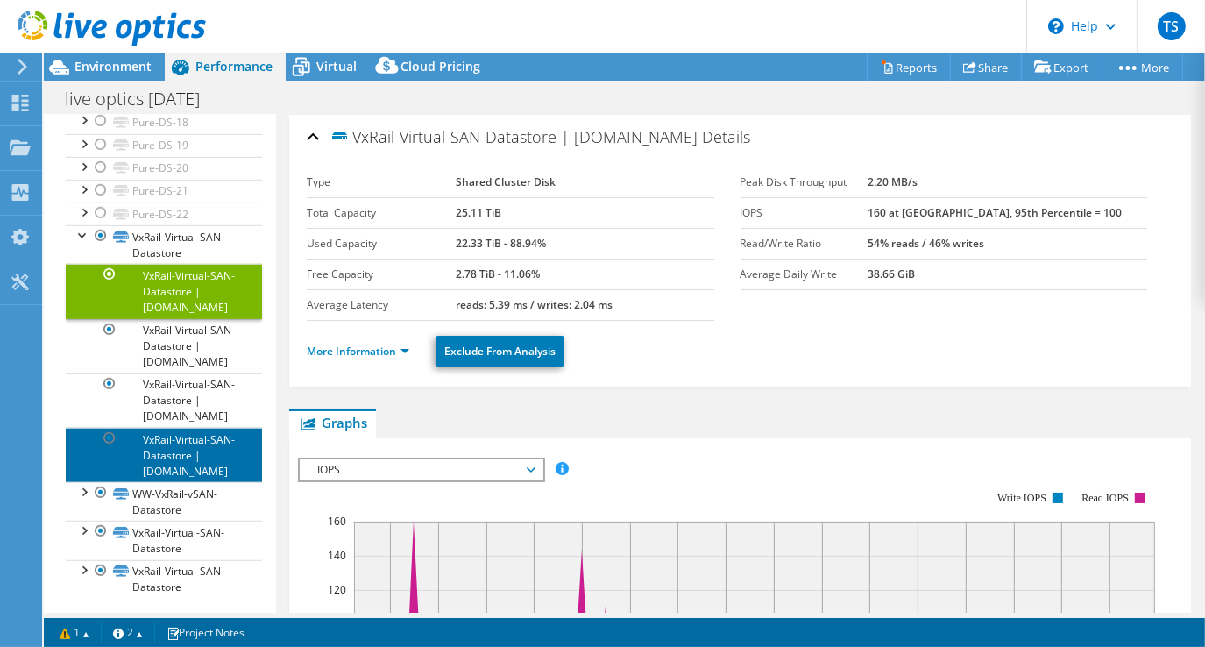
click at [177, 445] on link "VxRail-Virtual-SAN-Datastore | [DOMAIN_NAME]" at bounding box center [164, 455] width 196 height 54
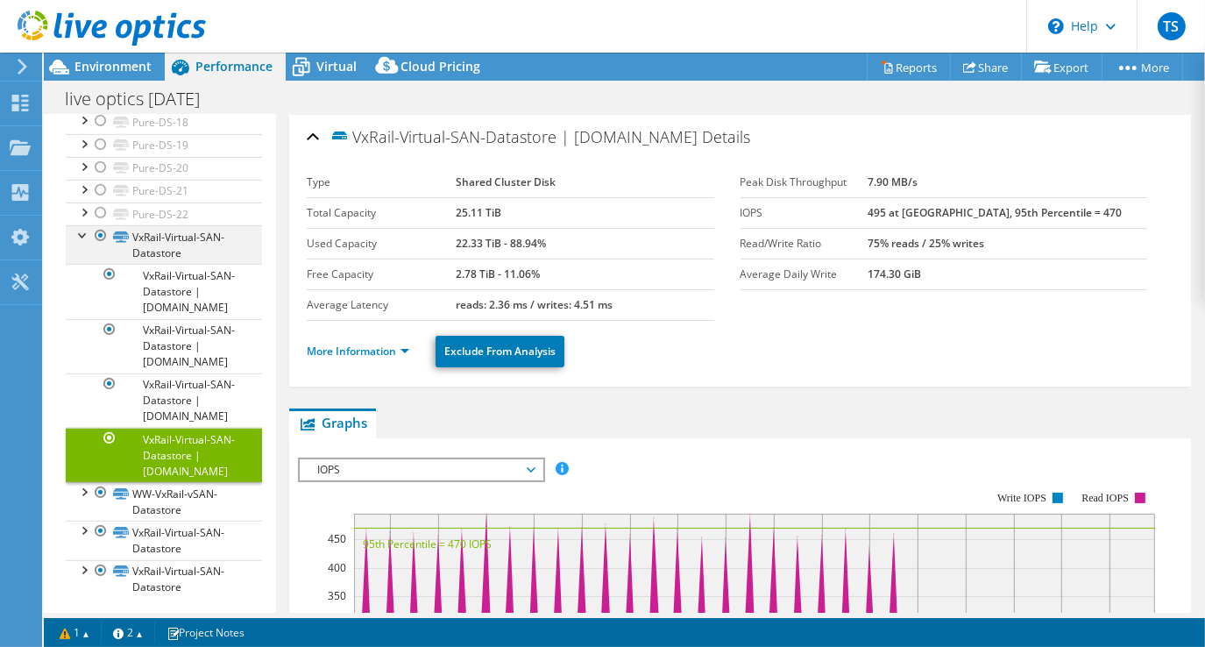
click at [80, 227] on div at bounding box center [84, 234] width 18 height 18
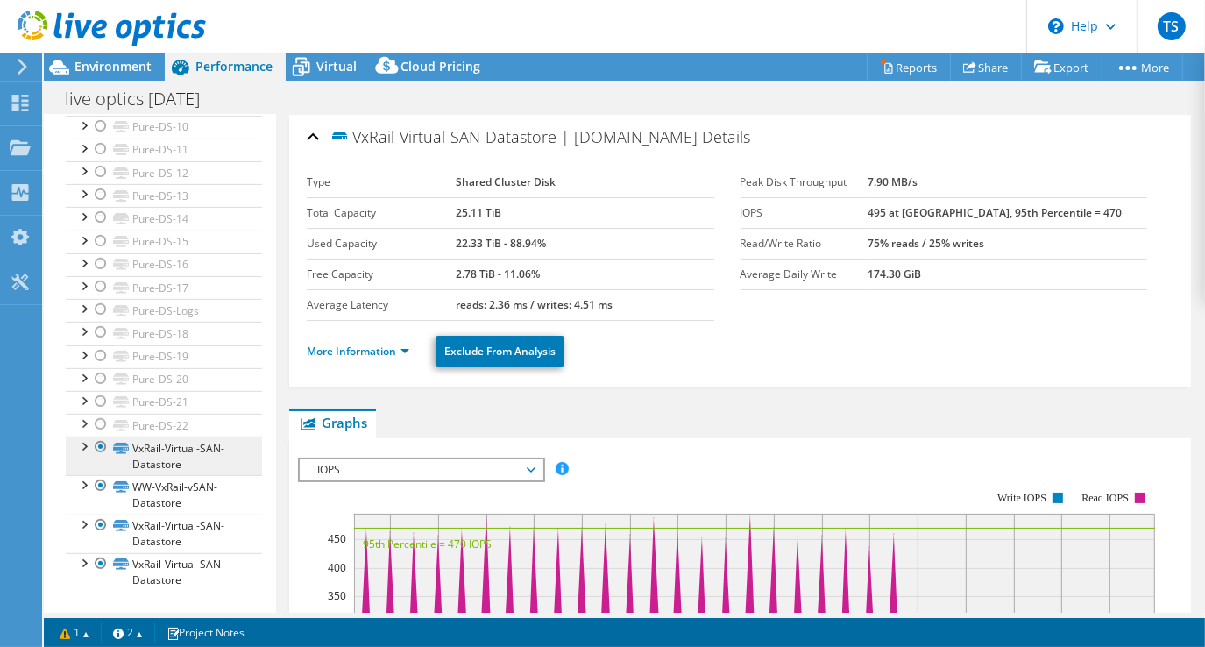
scroll to position [617, 0]
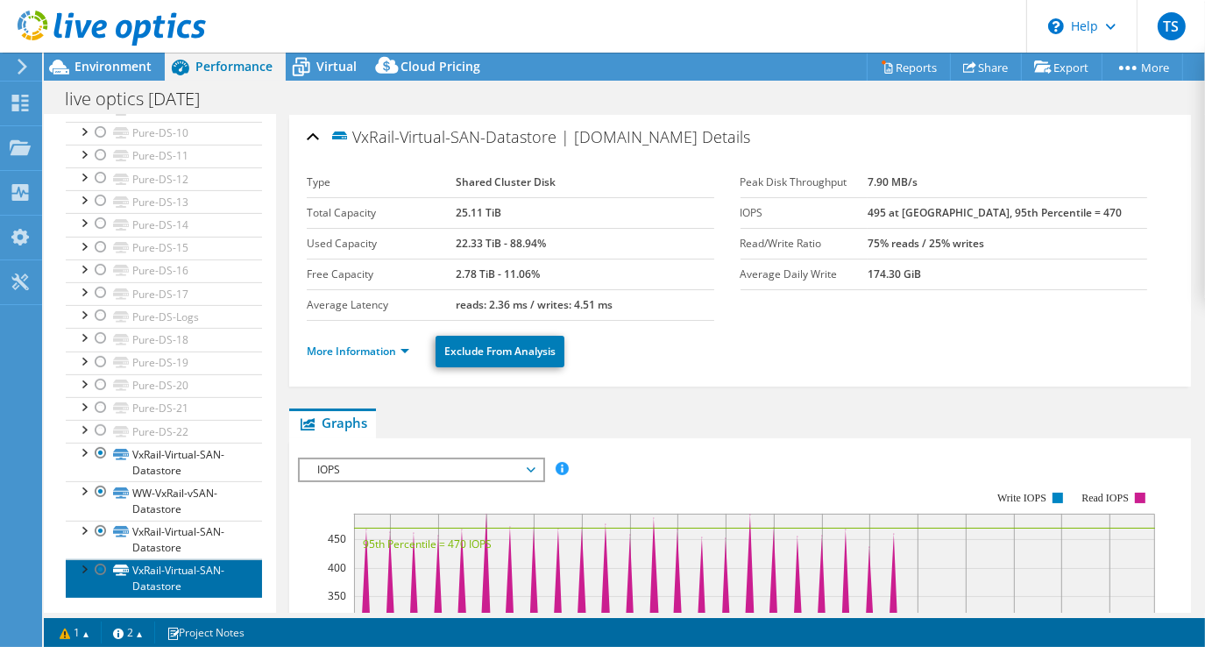
click at [188, 576] on link "VxRail-Virtual-SAN-Datastore" at bounding box center [164, 578] width 196 height 39
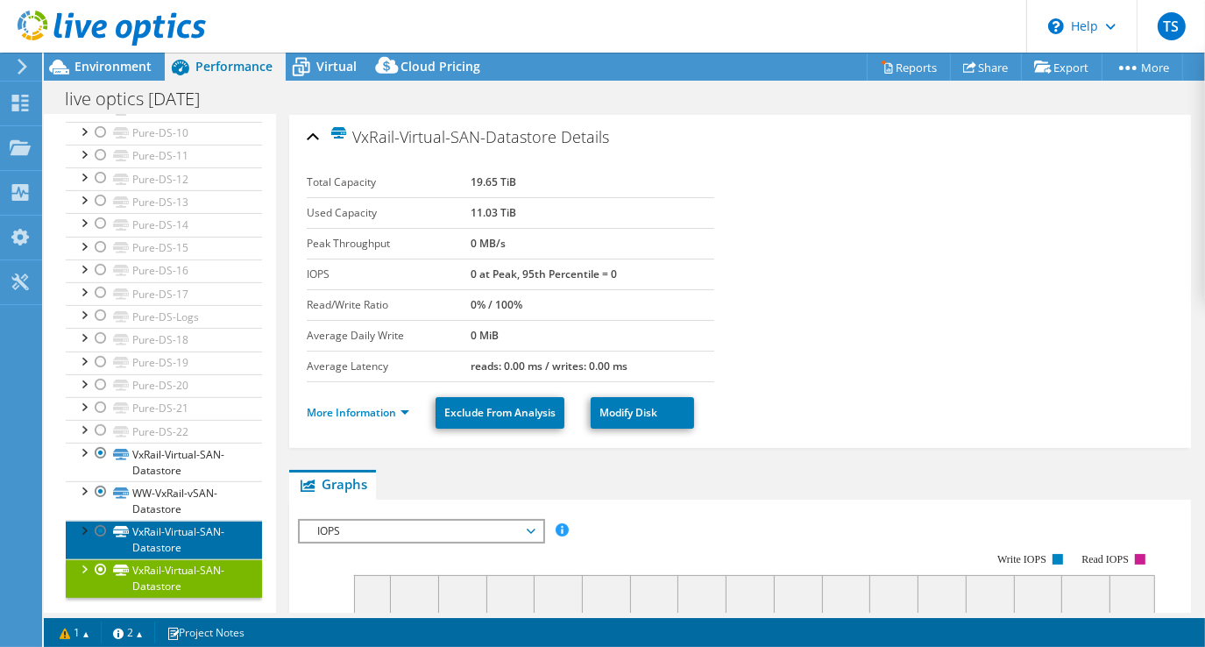
click at [188, 535] on link "VxRail-Virtual-SAN-Datastore" at bounding box center [164, 540] width 196 height 39
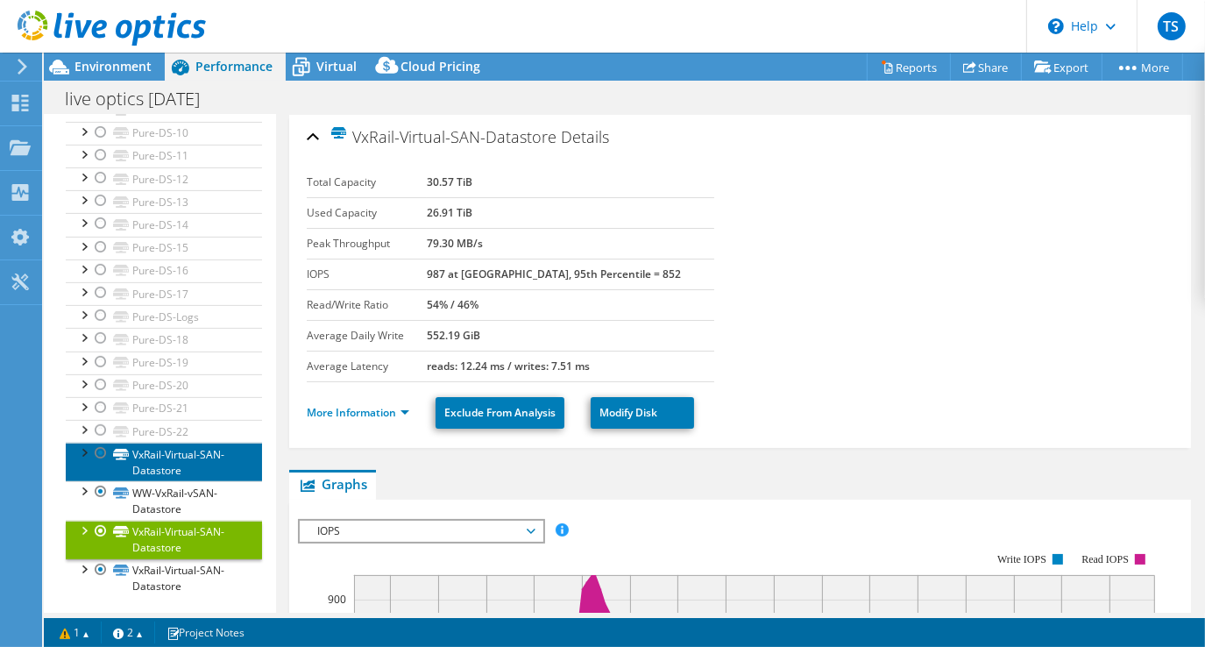
click at [178, 454] on link "VxRail-Virtual-SAN-Datastore" at bounding box center [164, 462] width 196 height 39
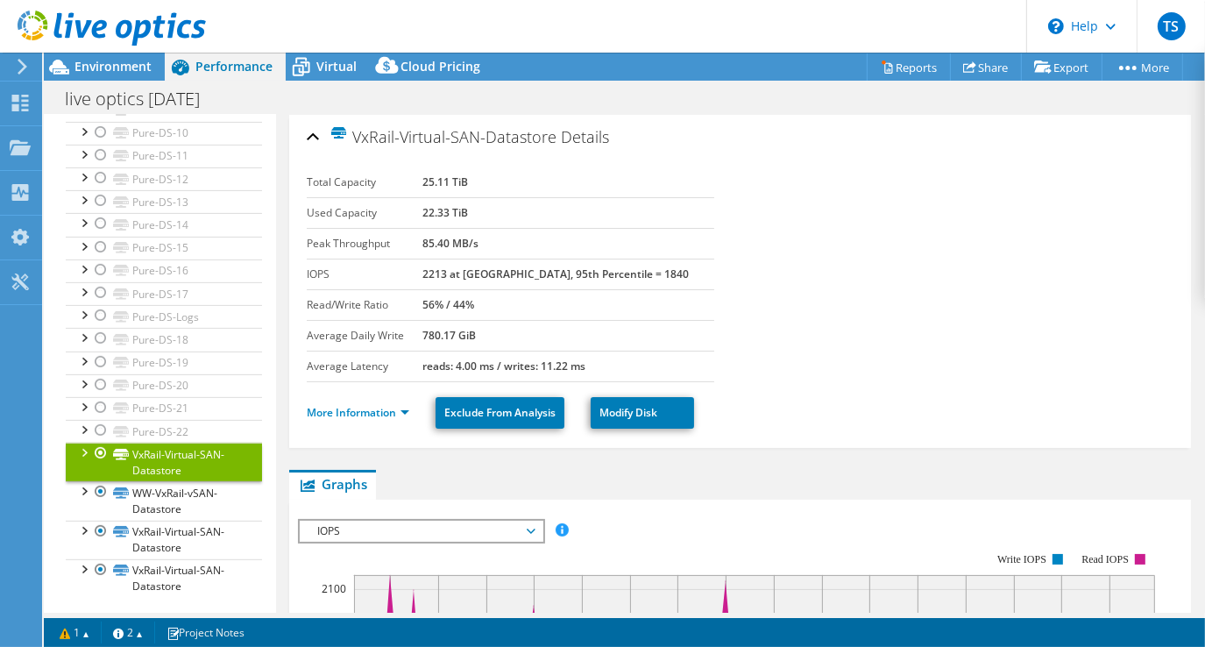
scroll to position [0, 0]
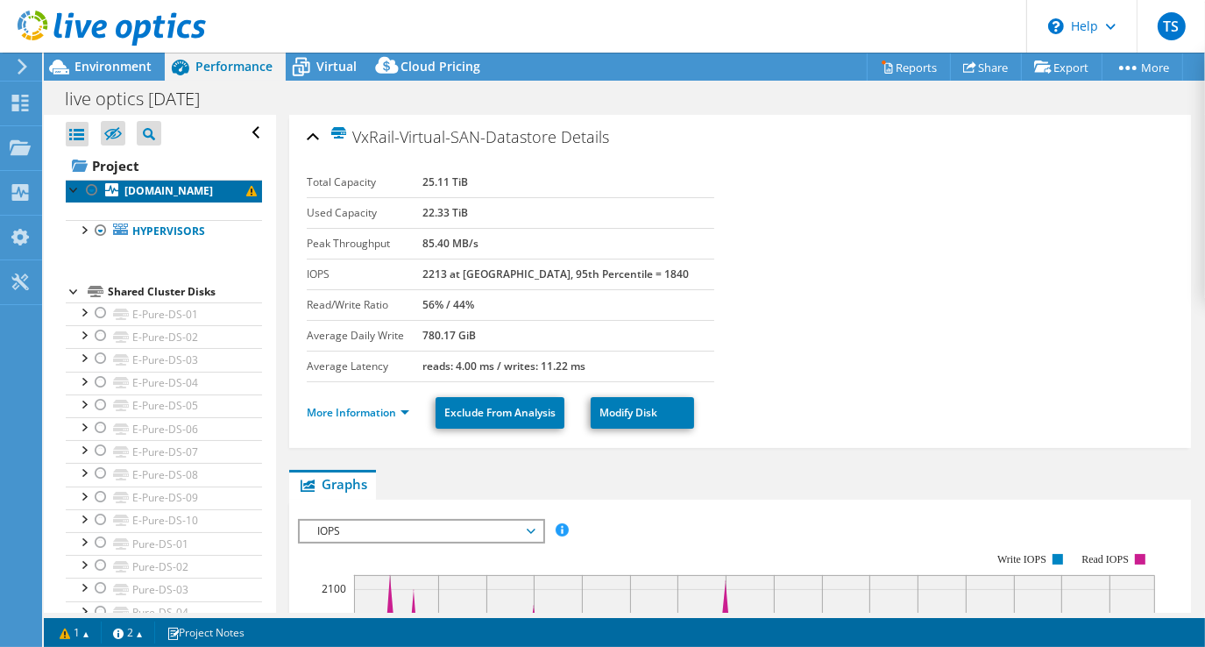
click at [153, 186] on b "[DOMAIN_NAME]" at bounding box center [168, 190] width 89 height 15
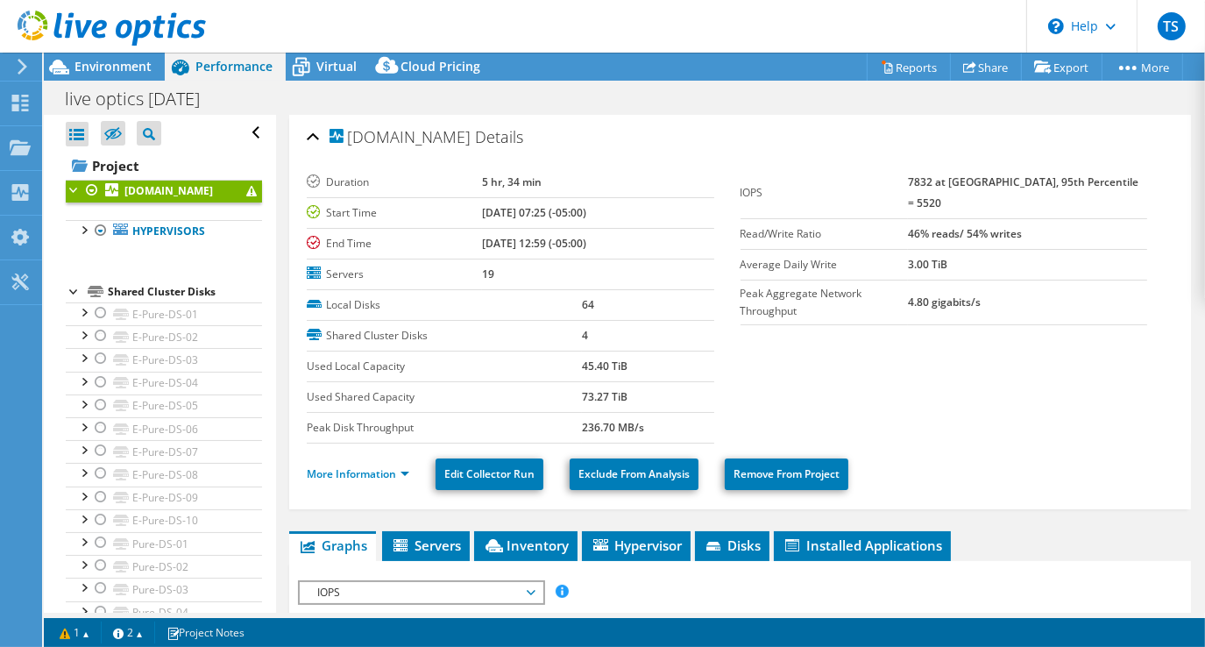
click at [70, 188] on div at bounding box center [75, 189] width 18 height 18
click at [74, 185] on div at bounding box center [75, 189] width 18 height 18
click at [84, 233] on div at bounding box center [84, 229] width 18 height 18
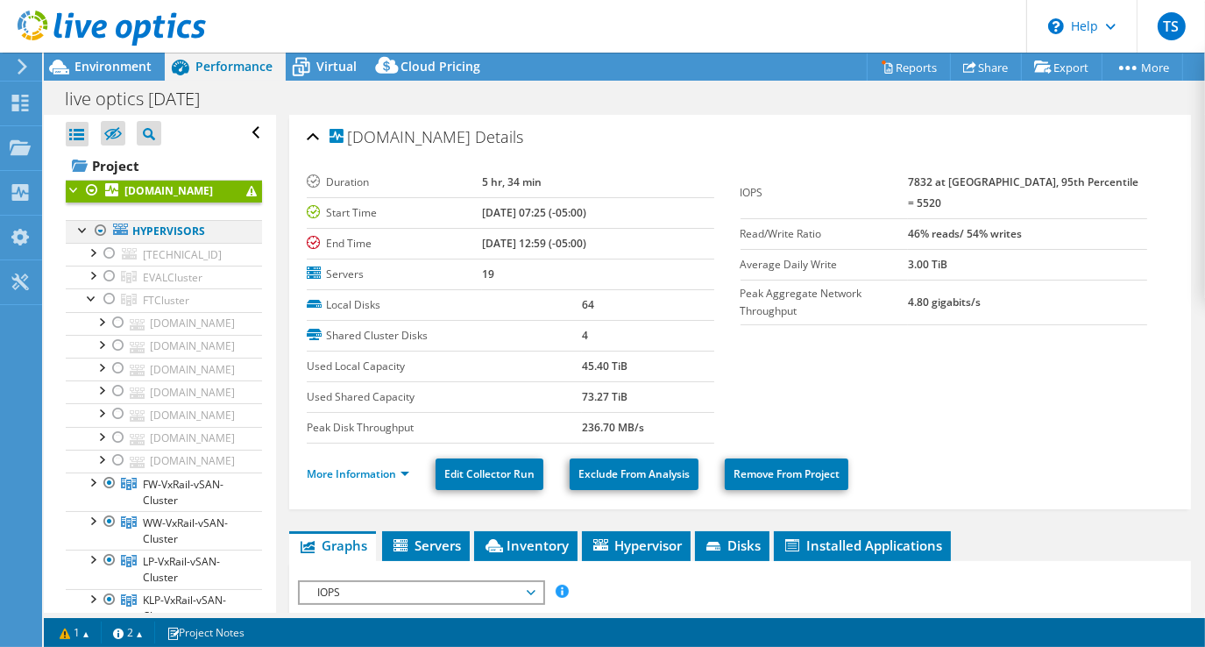
click at [84, 233] on div at bounding box center [84, 229] width 18 height 18
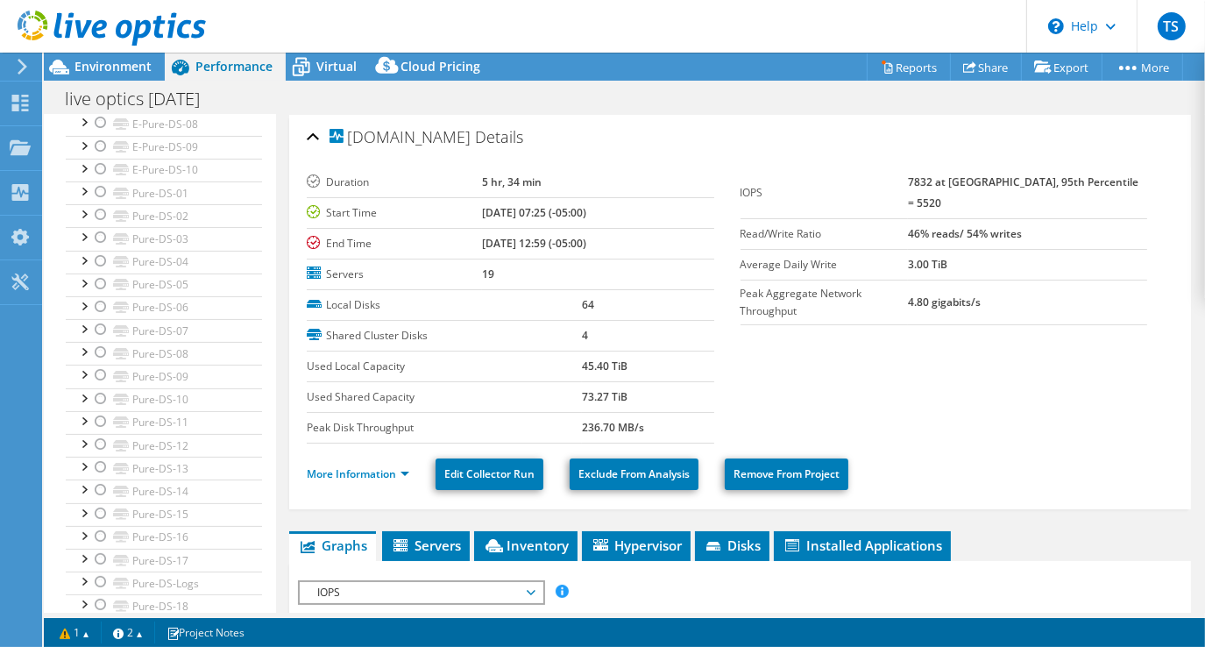
scroll to position [617, 0]
